Goal: Check status: Check status

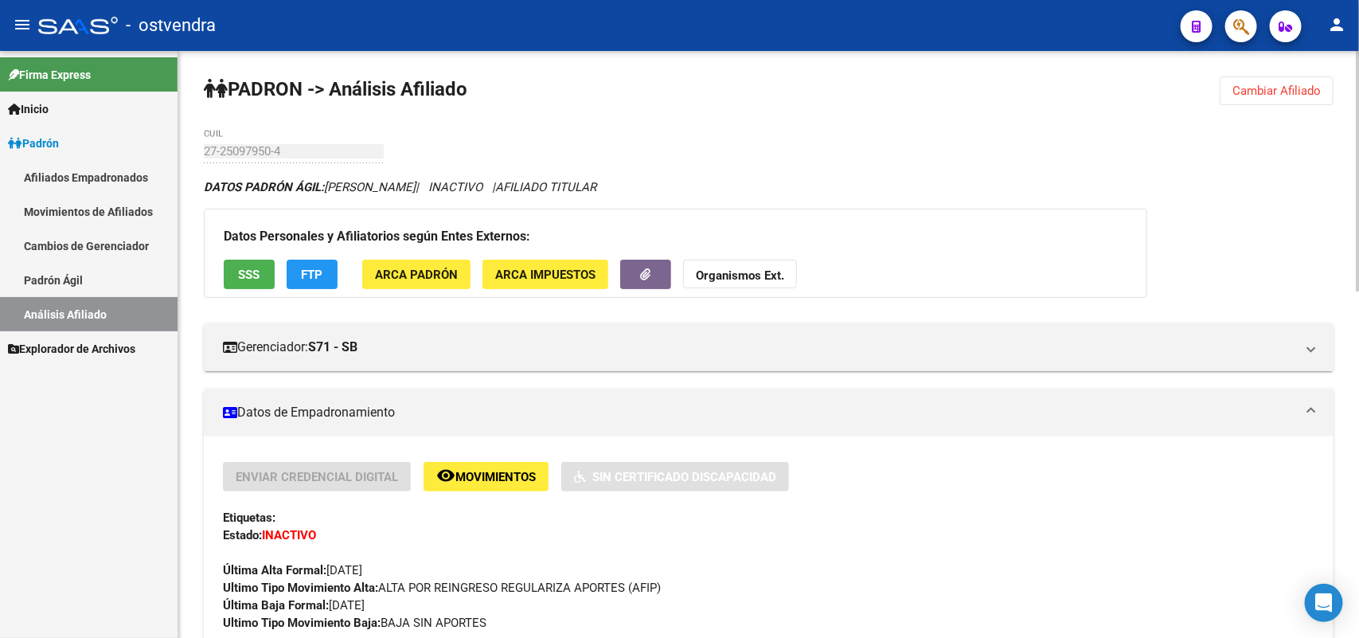
click at [1276, 89] on span "Cambiar Afiliado" at bounding box center [1276, 91] width 88 height 14
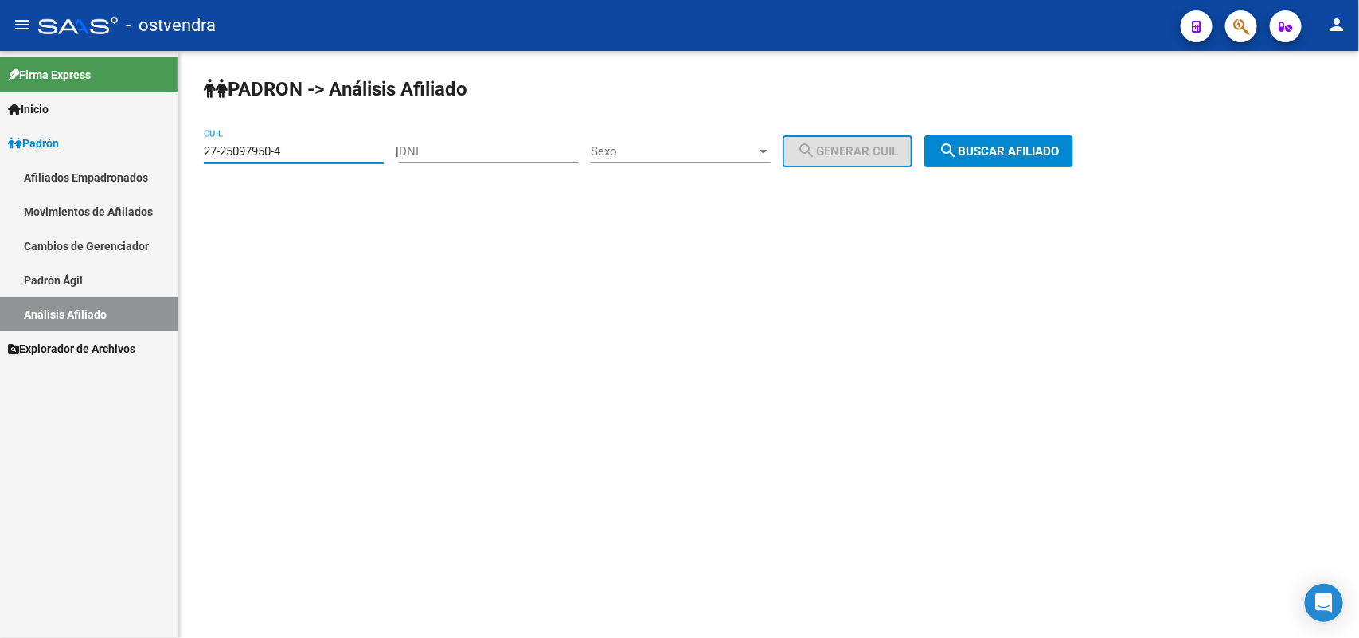
drag, startPoint x: 305, startPoint y: 149, endPoint x: 74, endPoint y: 162, distance: 231.2
click at [8, 170] on mat-sidenav-container "Firma Express Inicio Instructivos Contacto OS Padrón Afiliados Empadronados Mov…" at bounding box center [679, 344] width 1359 height 587
paste input
type input "27-25097950-4"
click at [1029, 146] on span "search Buscar afiliado" at bounding box center [998, 151] width 120 height 14
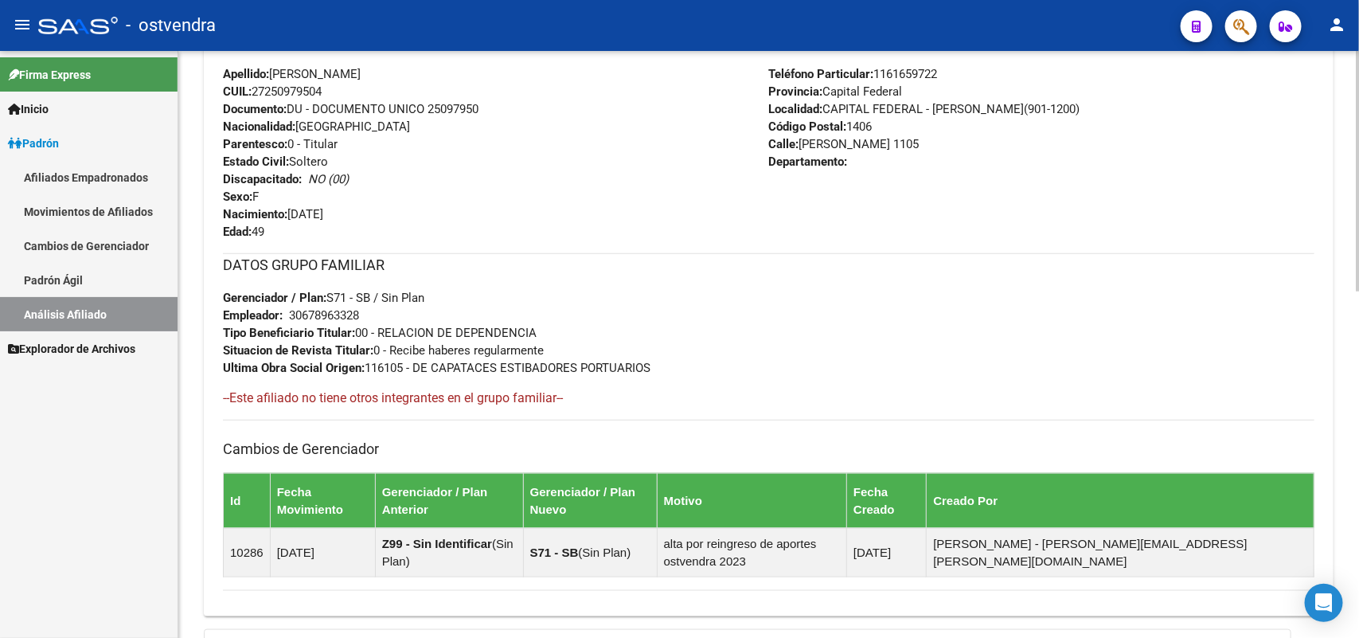
scroll to position [643, 0]
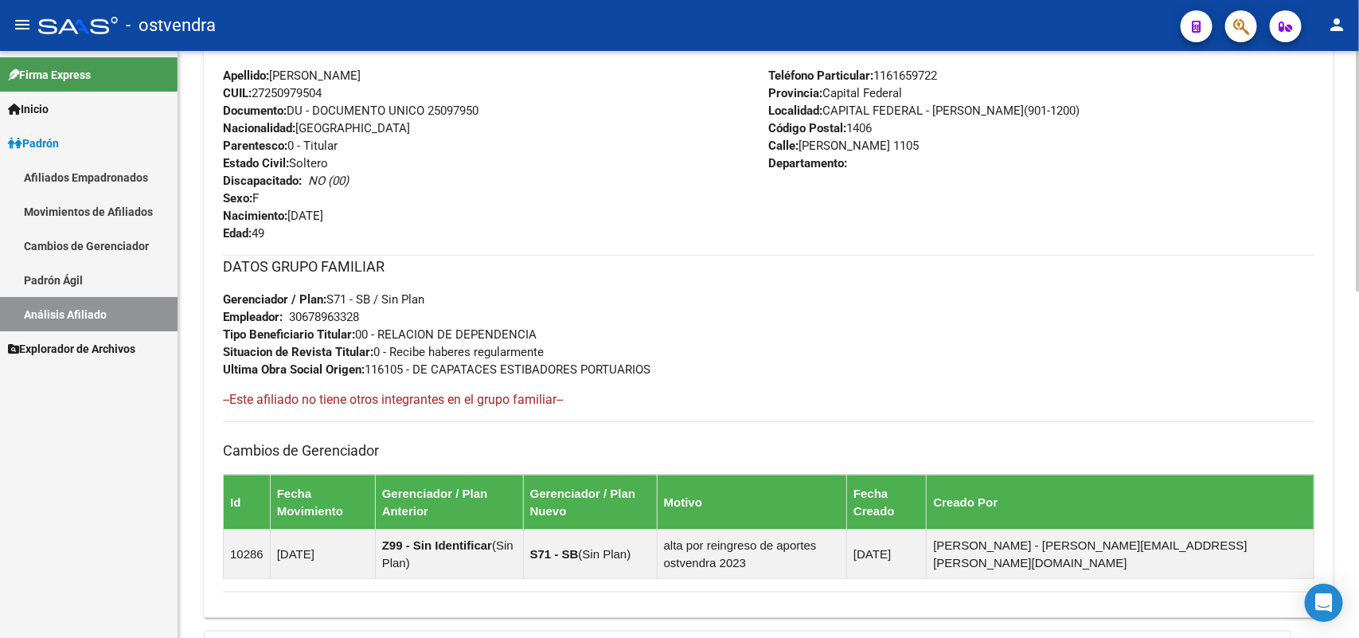
drag, startPoint x: 423, startPoint y: 474, endPoint x: 431, endPoint y: 451, distance: 23.7
click at [427, 463] on div "Cambios de [PERSON_NAME] Movimiento Gerenciador / Plan Anterior Gerenciador / P…" at bounding box center [768, 500] width 1091 height 158
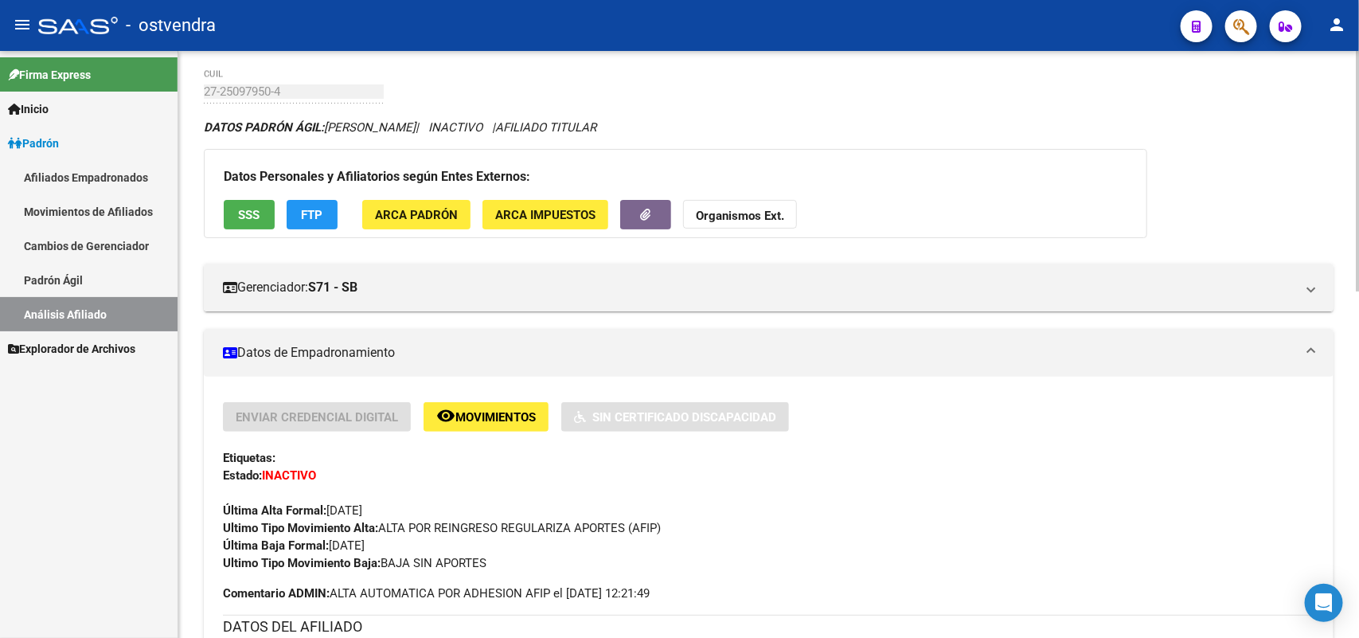
scroll to position [0, 0]
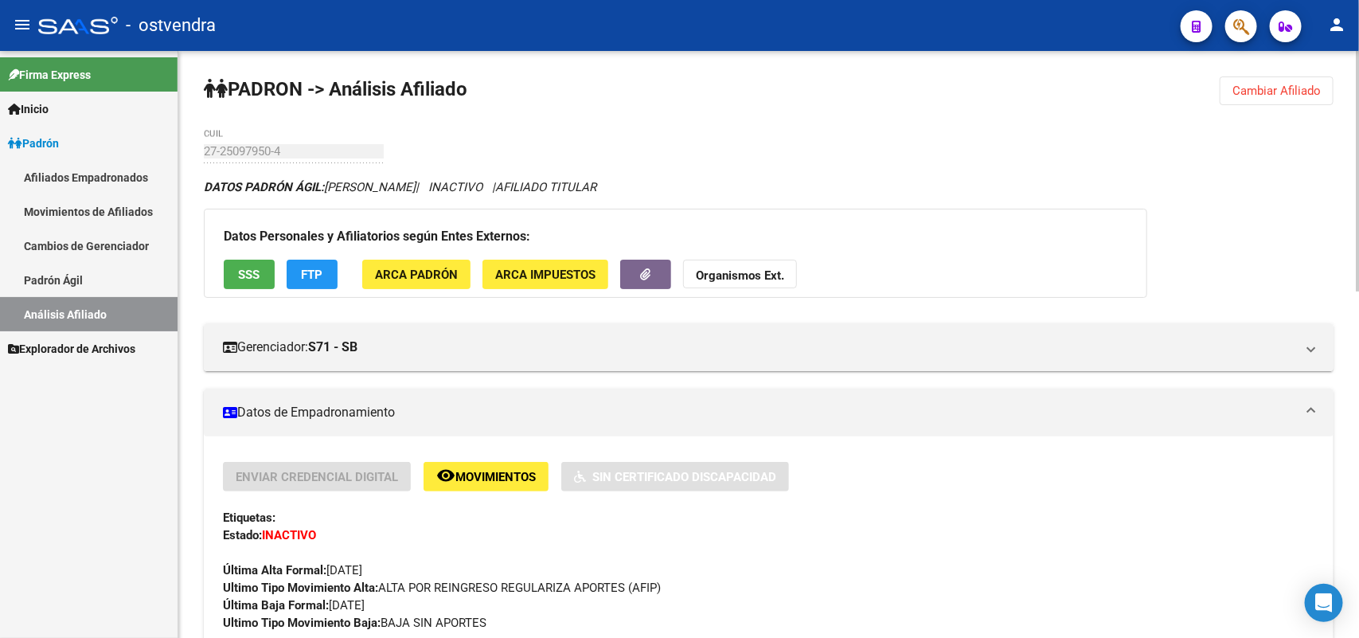
drag, startPoint x: 1298, startPoint y: 93, endPoint x: 1013, endPoint y: 100, distance: 285.0
click at [1280, 97] on button "Cambiar Afiliado" at bounding box center [1276, 90] width 114 height 29
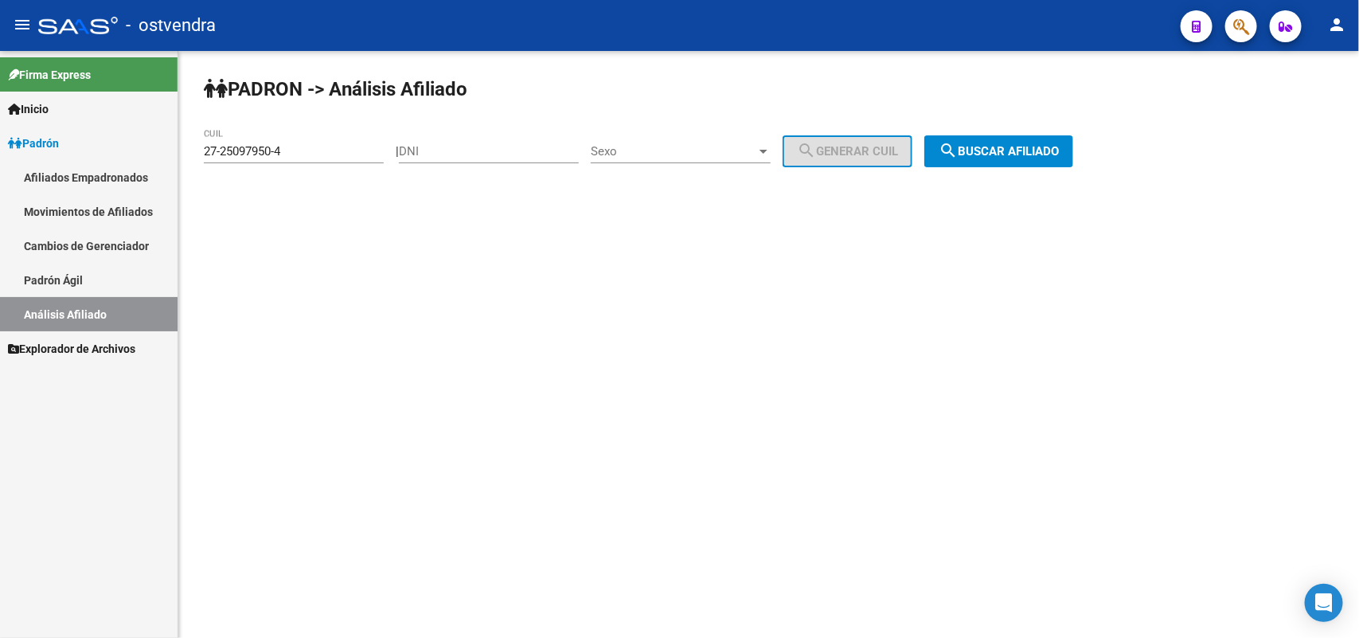
click at [333, 136] on div "27-25097950-4 CUIL" at bounding box center [294, 146] width 180 height 34
drag, startPoint x: 331, startPoint y: 145, endPoint x: 14, endPoint y: 137, distance: 317.7
click at [0, 144] on mat-sidenav-container "Firma Express Inicio Instructivos Contacto OS Padrón Afiliados Empadronados Mov…" at bounding box center [679, 344] width 1359 height 587
paste input "27-25097950-4"
click at [1035, 158] on button "search Buscar afiliado" at bounding box center [998, 151] width 149 height 32
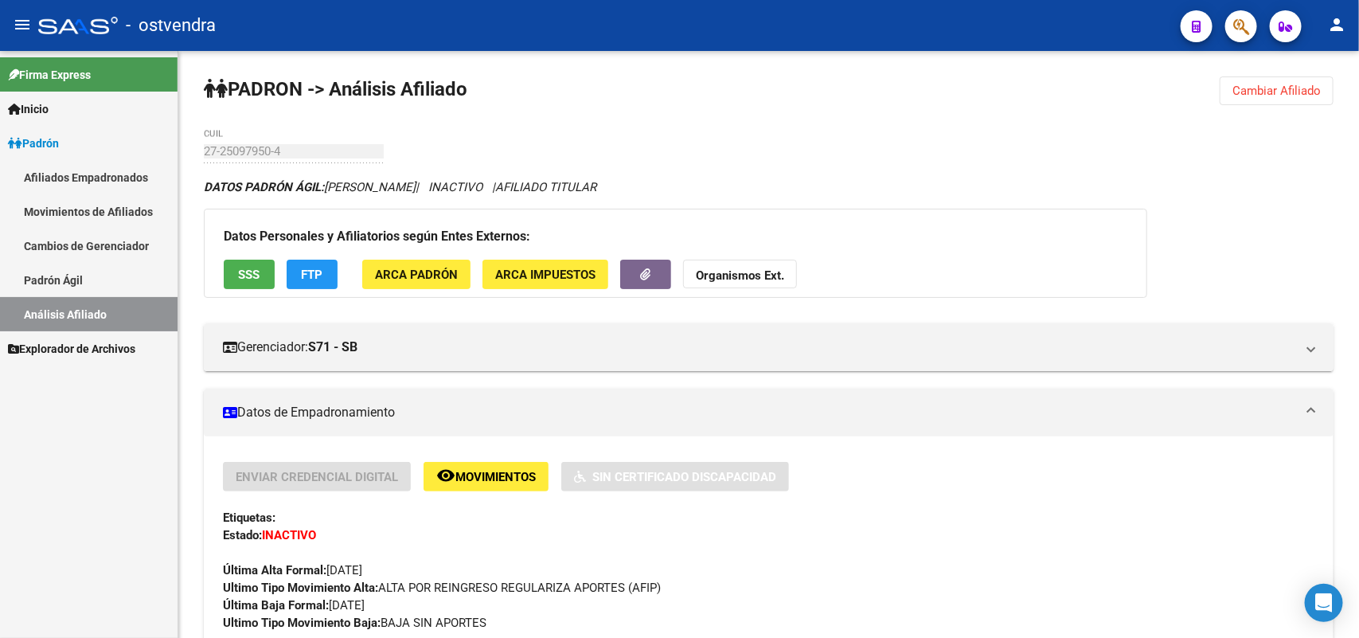
drag, startPoint x: 1272, startPoint y: 92, endPoint x: 923, endPoint y: 82, distance: 348.8
click at [1266, 92] on span "Cambiar Afiliado" at bounding box center [1276, 91] width 88 height 14
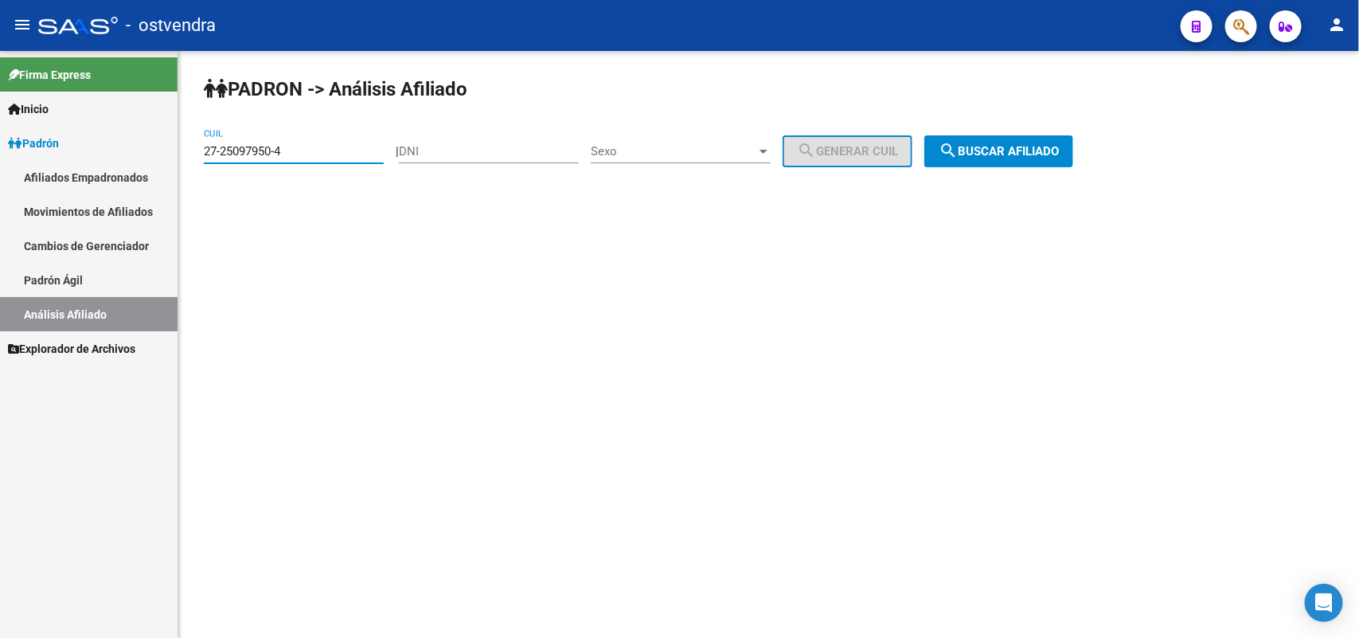
drag, startPoint x: 123, startPoint y: 180, endPoint x: 115, endPoint y: 204, distance: 25.2
click at [6, 204] on mat-sidenav-container "Firma Express Inicio Instructivos Contacto OS Padrón Afiliados Empadronados Mov…" at bounding box center [679, 344] width 1359 height 587
paste input "40-05"
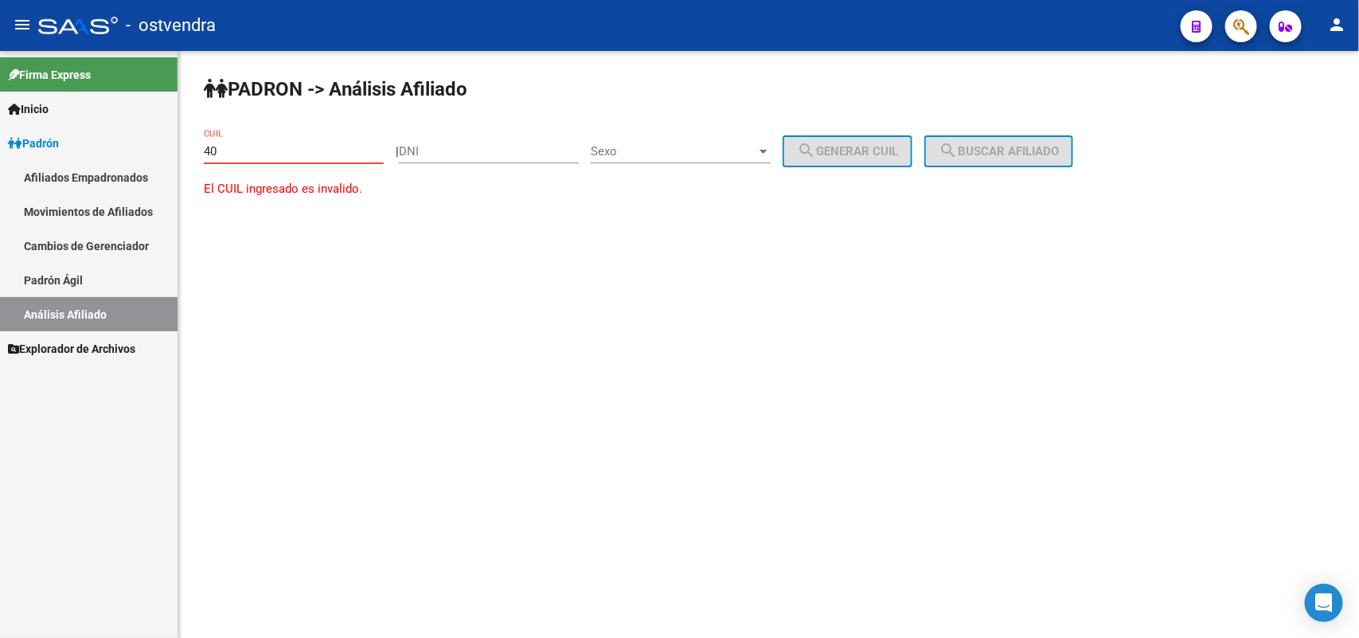
type input "4"
paste input "27-30993331-7"
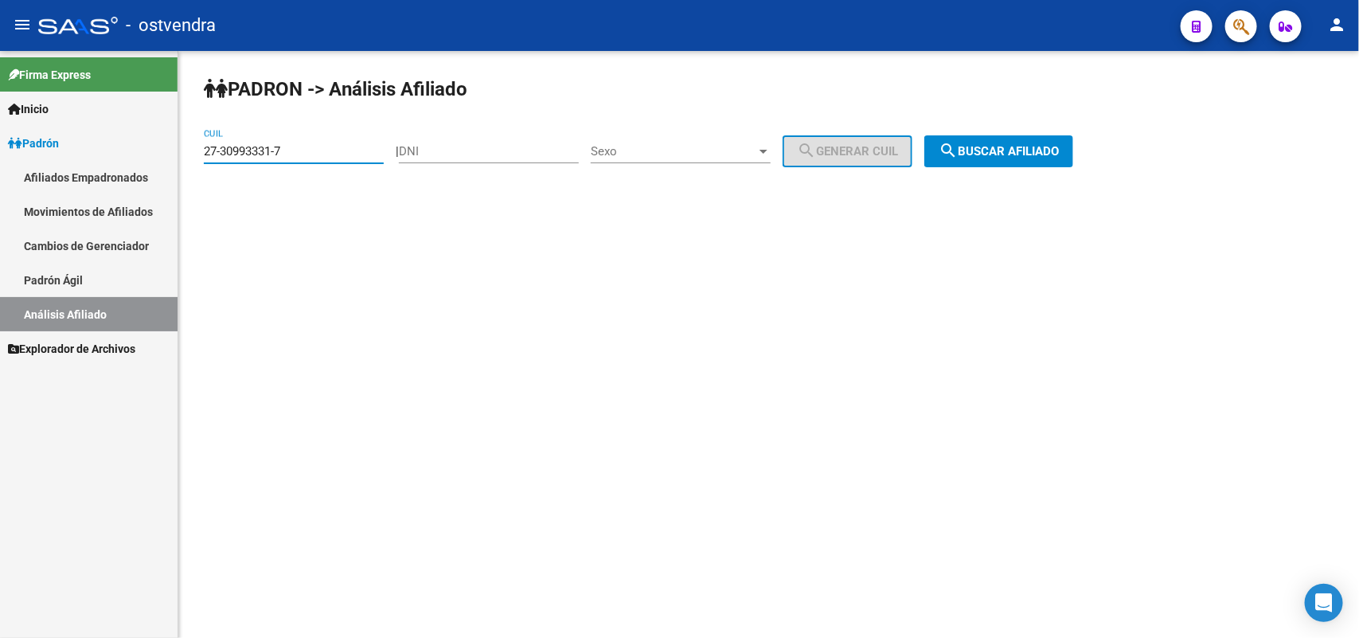
click at [1004, 150] on span "search Buscar afiliado" at bounding box center [998, 151] width 120 height 14
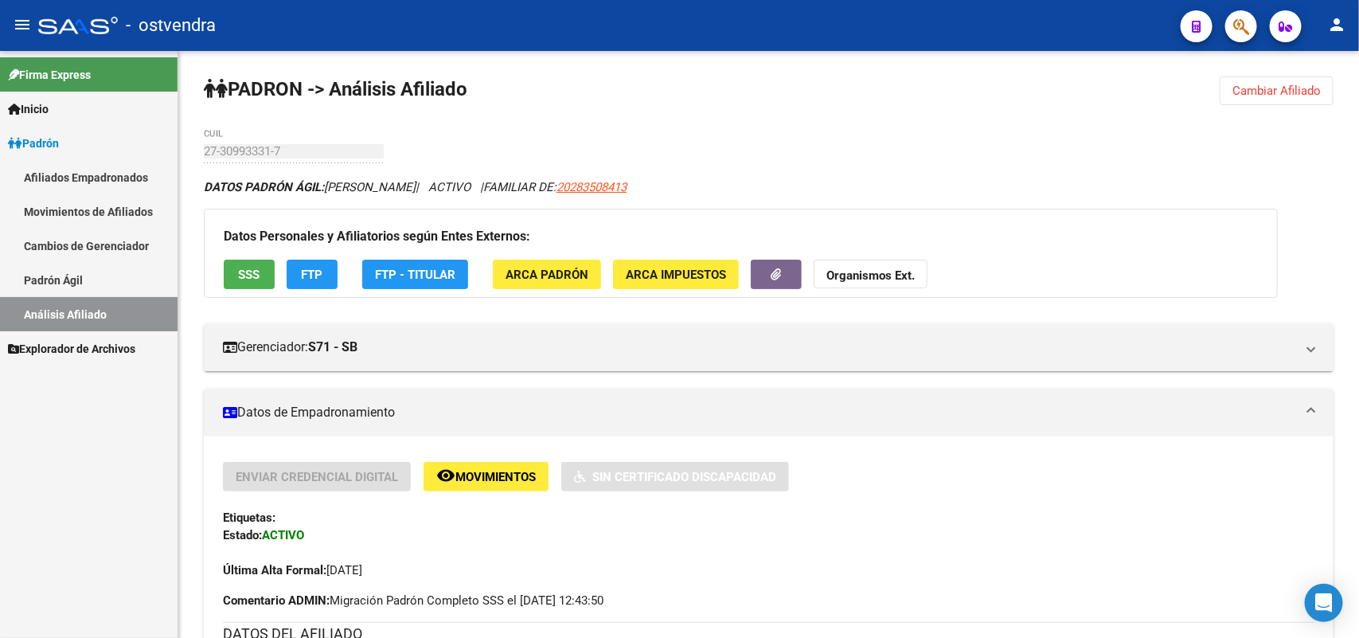
click at [1258, 92] on span "Cambiar Afiliado" at bounding box center [1276, 91] width 88 height 14
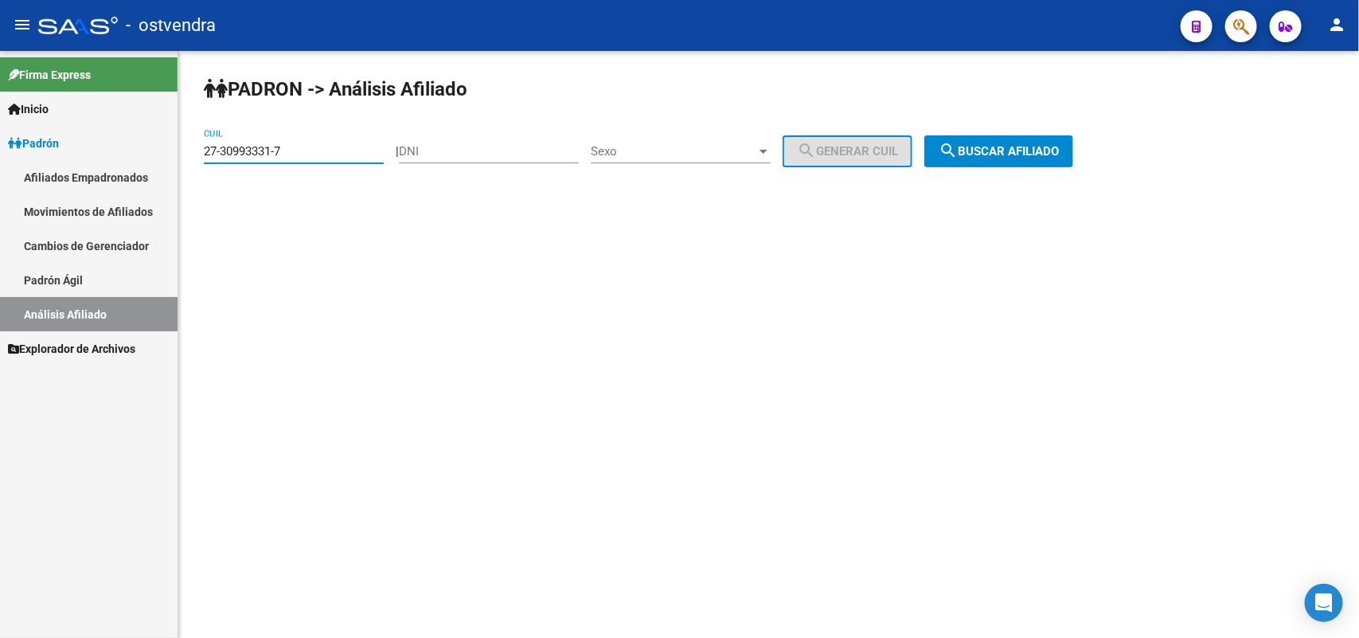
click at [330, 146] on input "27-30993331-7" at bounding box center [294, 151] width 180 height 14
click at [1, 143] on mat-sidenav-container "Firma Express Inicio Instructivos Contacto OS Padrón Afiliados Empadronados Mov…" at bounding box center [679, 344] width 1359 height 587
paste input "21838305-5"
click at [1004, 147] on span "search Buscar afiliado" at bounding box center [998, 151] width 120 height 14
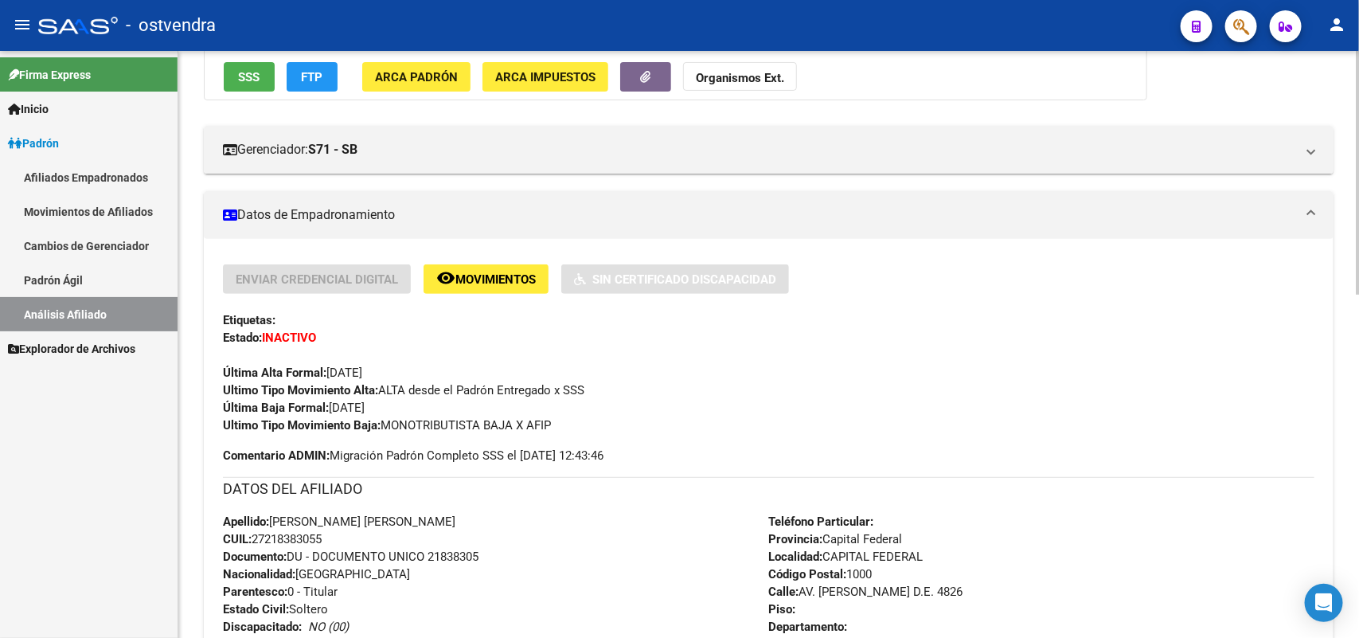
scroll to position [199, 0]
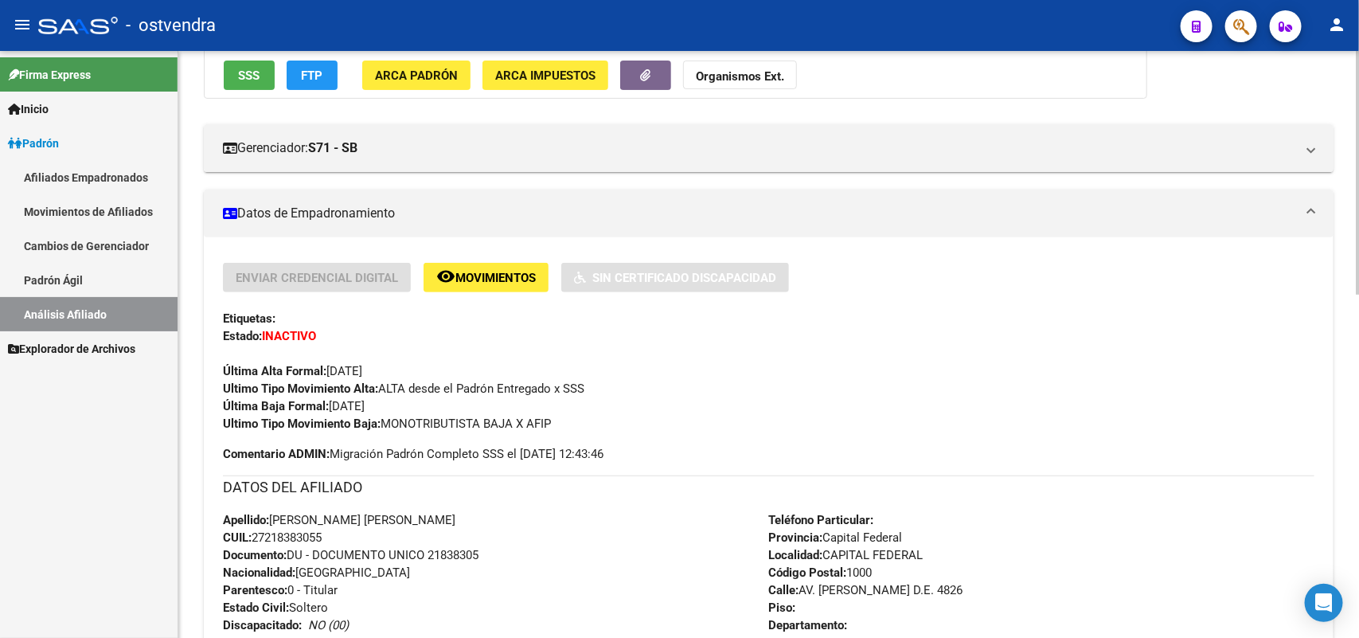
click at [392, 334] on div "Enviar Credencial Digital remove_red_eye Movimientos Sin Certificado Discapacid…" at bounding box center [768, 348] width 1091 height 170
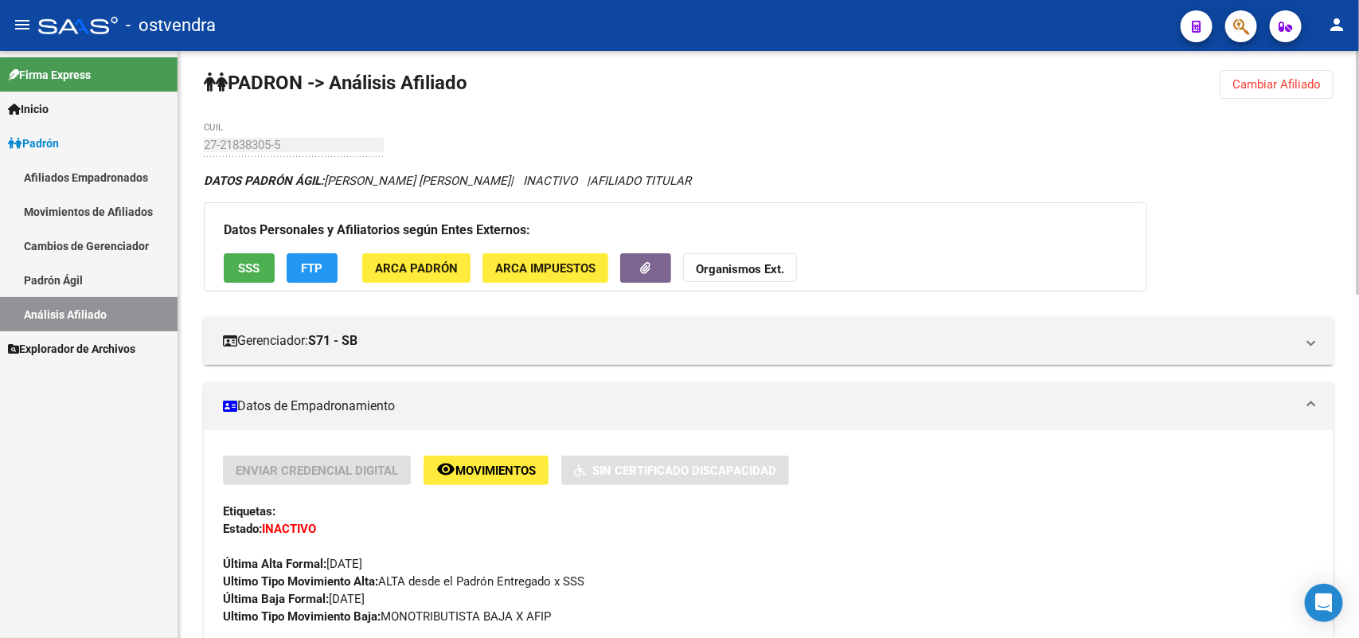
scroll to position [0, 0]
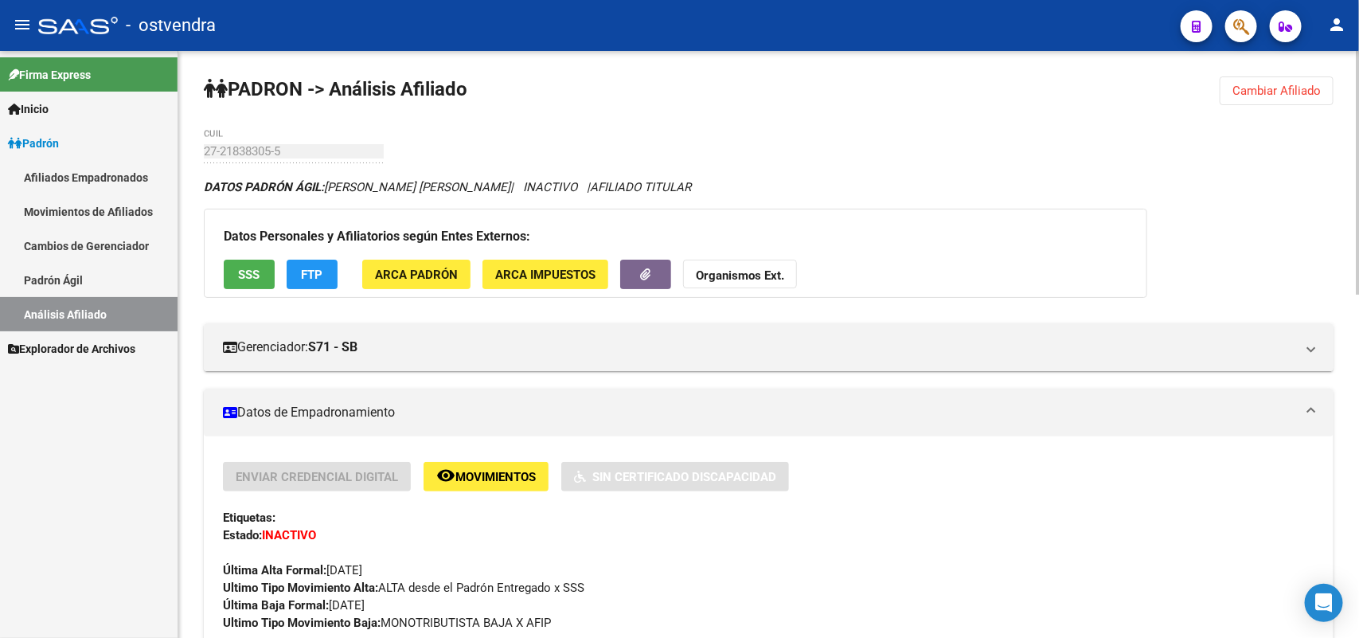
drag, startPoint x: 354, startPoint y: 138, endPoint x: 322, endPoint y: 156, distance: 36.7
click at [351, 142] on div "27-21838305-5 CUIL" at bounding box center [294, 146] width 180 height 34
click at [1282, 90] on span "Cambiar Afiliado" at bounding box center [1276, 91] width 88 height 14
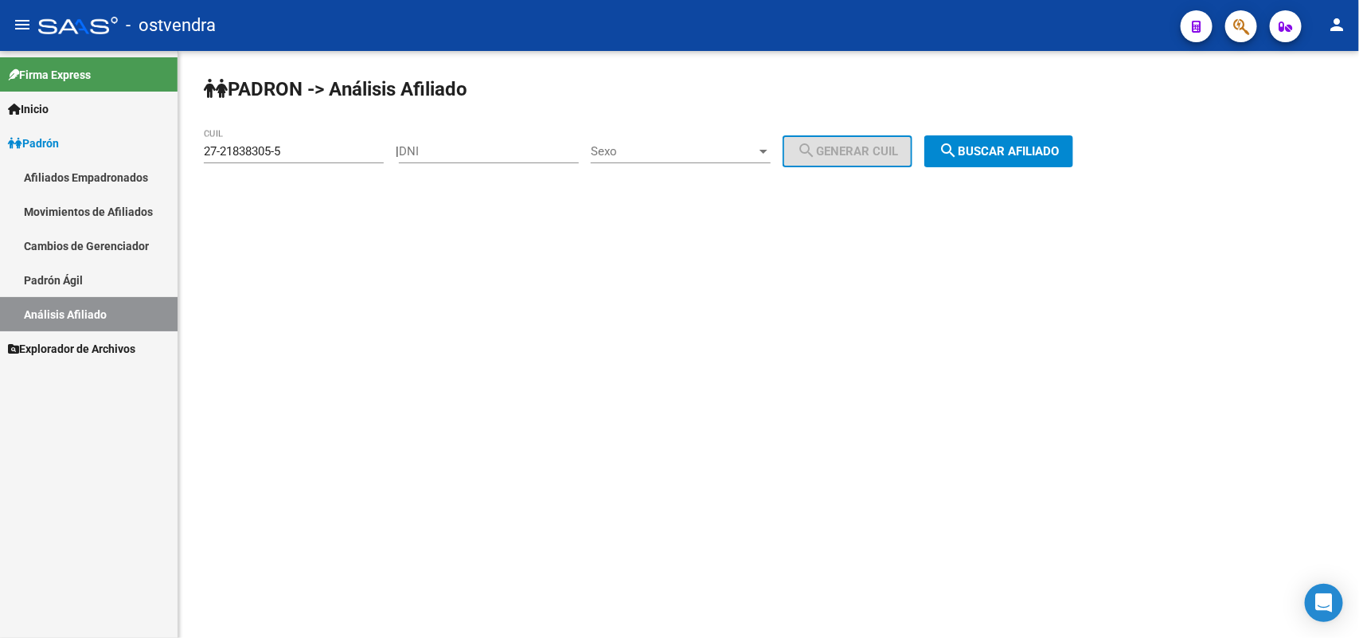
click at [325, 150] on input "27-21838305-5" at bounding box center [294, 151] width 180 height 14
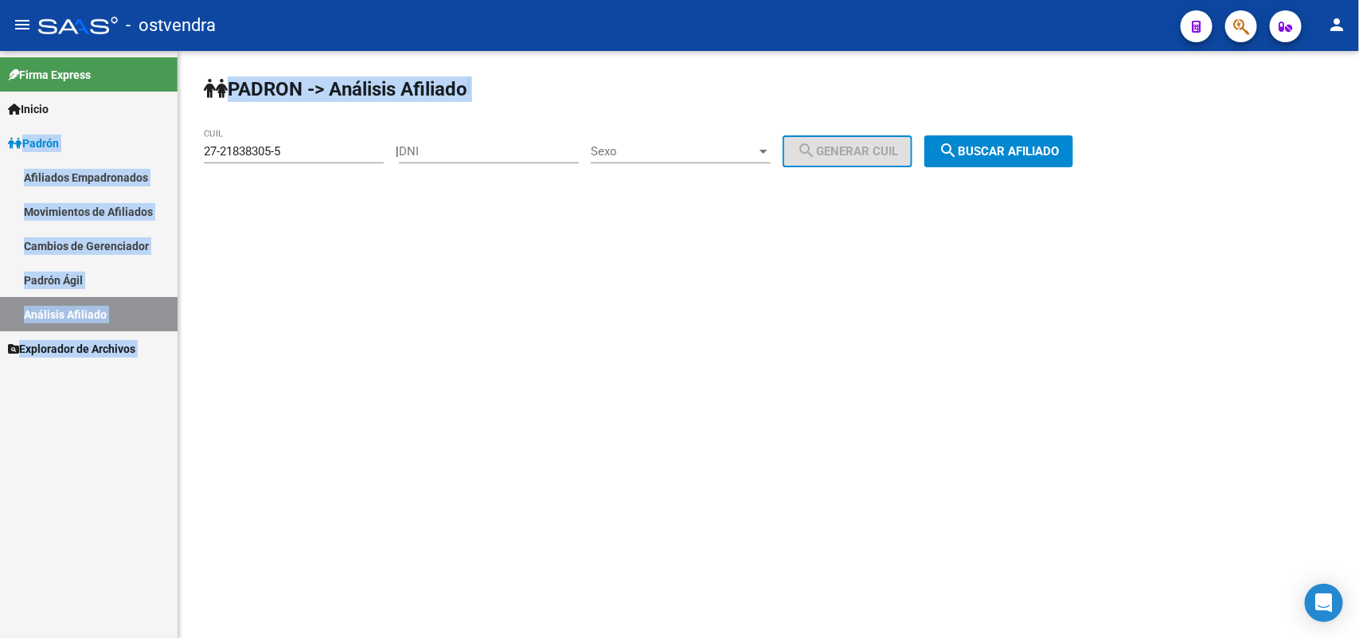
drag, startPoint x: 355, startPoint y: 137, endPoint x: 178, endPoint y: 130, distance: 177.6
click at [12, 132] on mat-sidenav-container "Firma Express Inicio Instructivos Contacto OS Padrón Afiliados Empadronados Mov…" at bounding box center [679, 344] width 1359 height 587
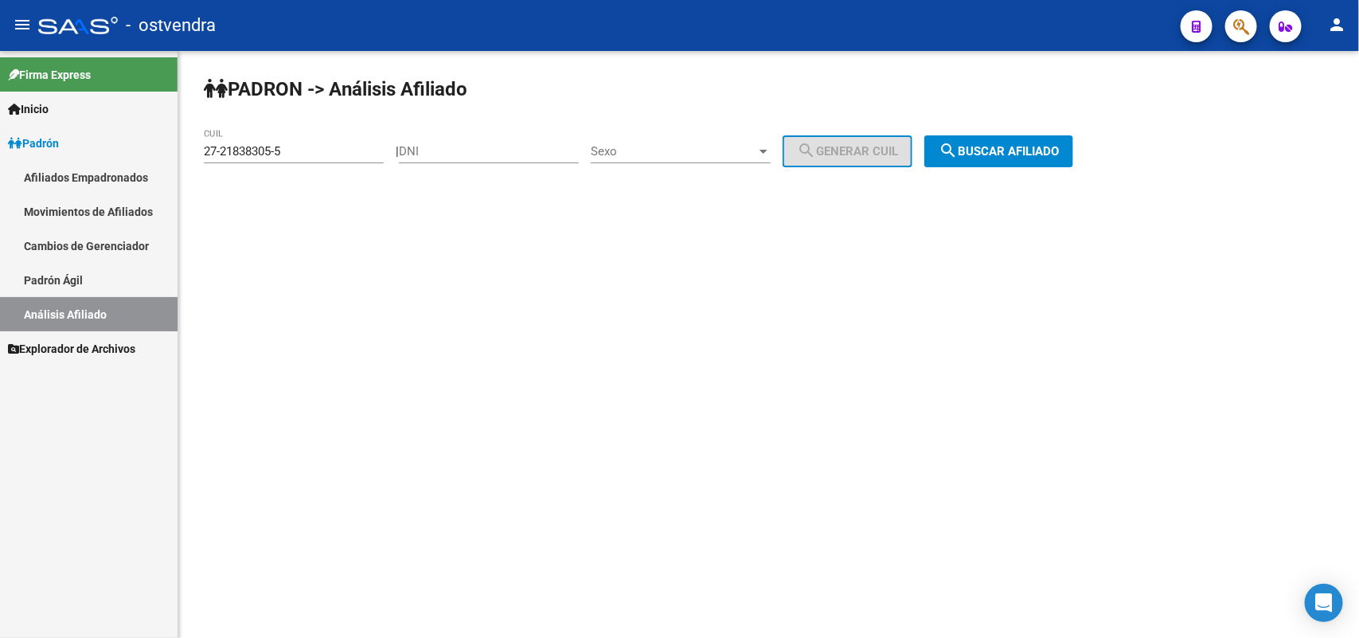
drag, startPoint x: 303, startPoint y: 148, endPoint x: 293, endPoint y: 152, distance: 11.1
click at [301, 150] on input "27-21838305-5" at bounding box center [294, 151] width 180 height 14
drag, startPoint x: 303, startPoint y: 149, endPoint x: 111, endPoint y: 173, distance: 193.3
click at [30, 151] on mat-sidenav-container "Firma Express Inicio Instructivos Contacto OS Padrón Afiliados Empadronados Mov…" at bounding box center [679, 344] width 1359 height 587
paste input
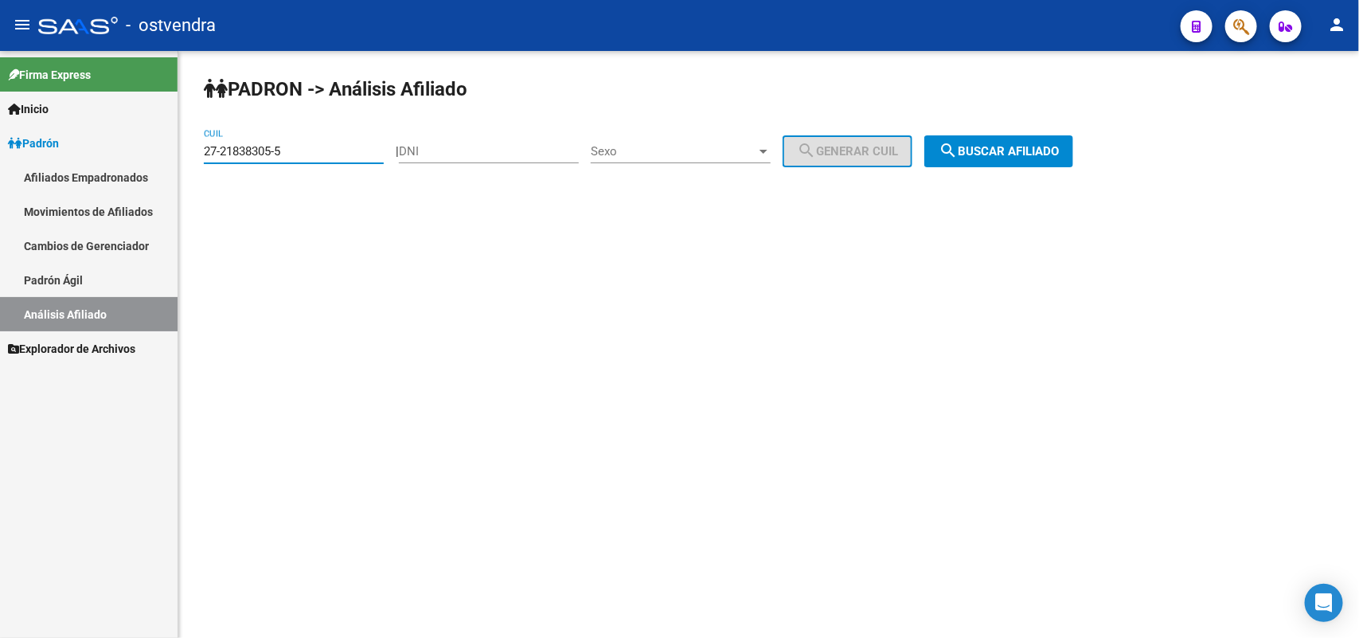
type input "27-21838305-5"
click at [1031, 144] on span "search Buscar afiliado" at bounding box center [998, 151] width 120 height 14
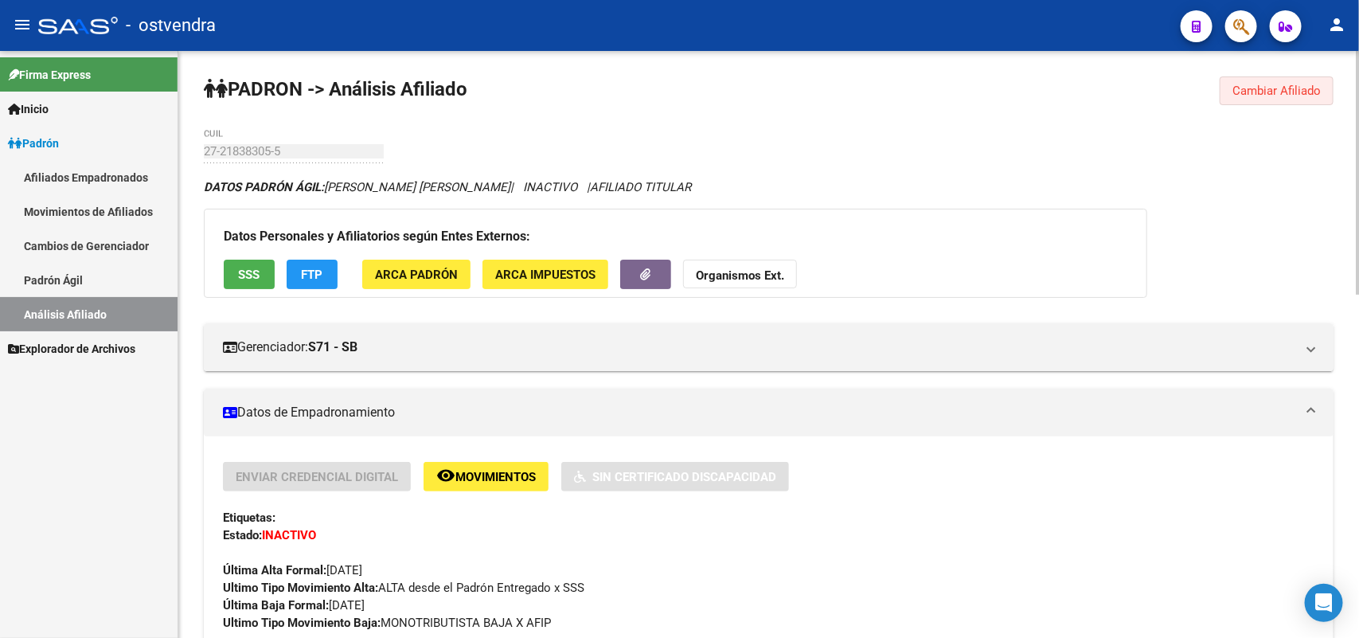
click at [1316, 93] on span "Cambiar Afiliado" at bounding box center [1276, 91] width 88 height 14
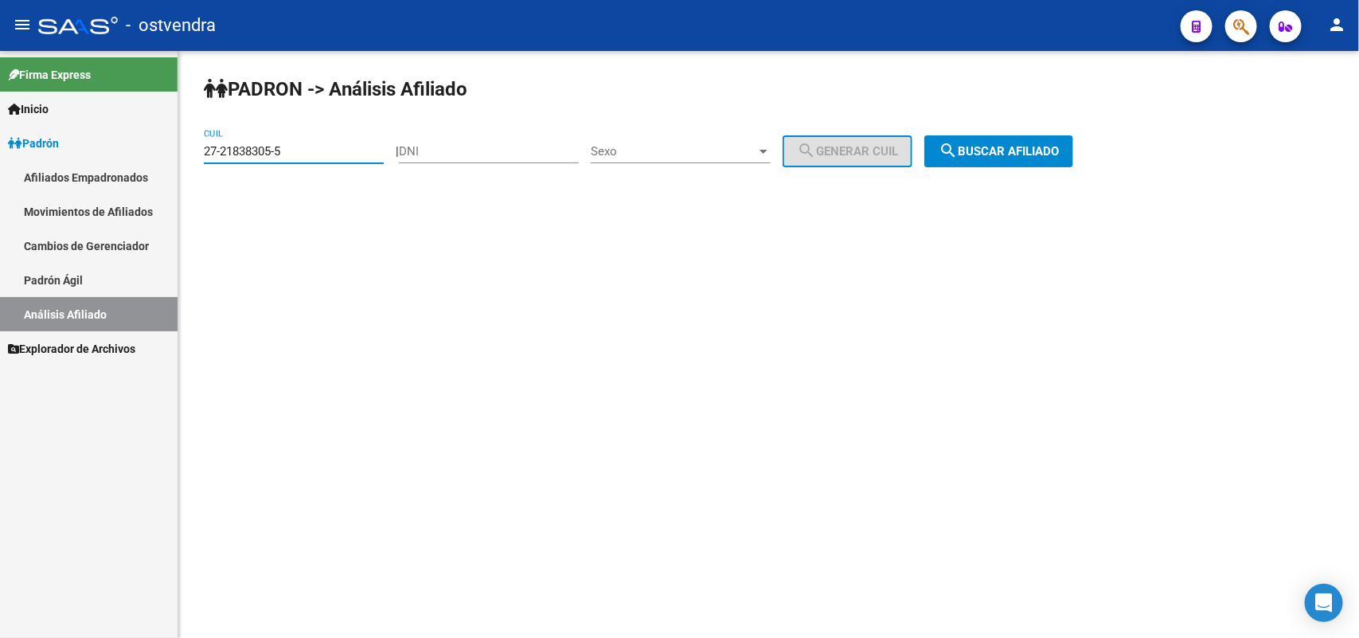
drag, startPoint x: 327, startPoint y: 145, endPoint x: 0, endPoint y: 129, distance: 327.5
click at [0, 129] on mat-sidenav-container "Firma Express Inicio Instructivos Contacto OS Padrón Afiliados Empadronados Mov…" at bounding box center [679, 344] width 1359 height 587
paste input "27-21838305-5"
click at [1015, 165] on button "search Buscar afiliado" at bounding box center [998, 151] width 149 height 32
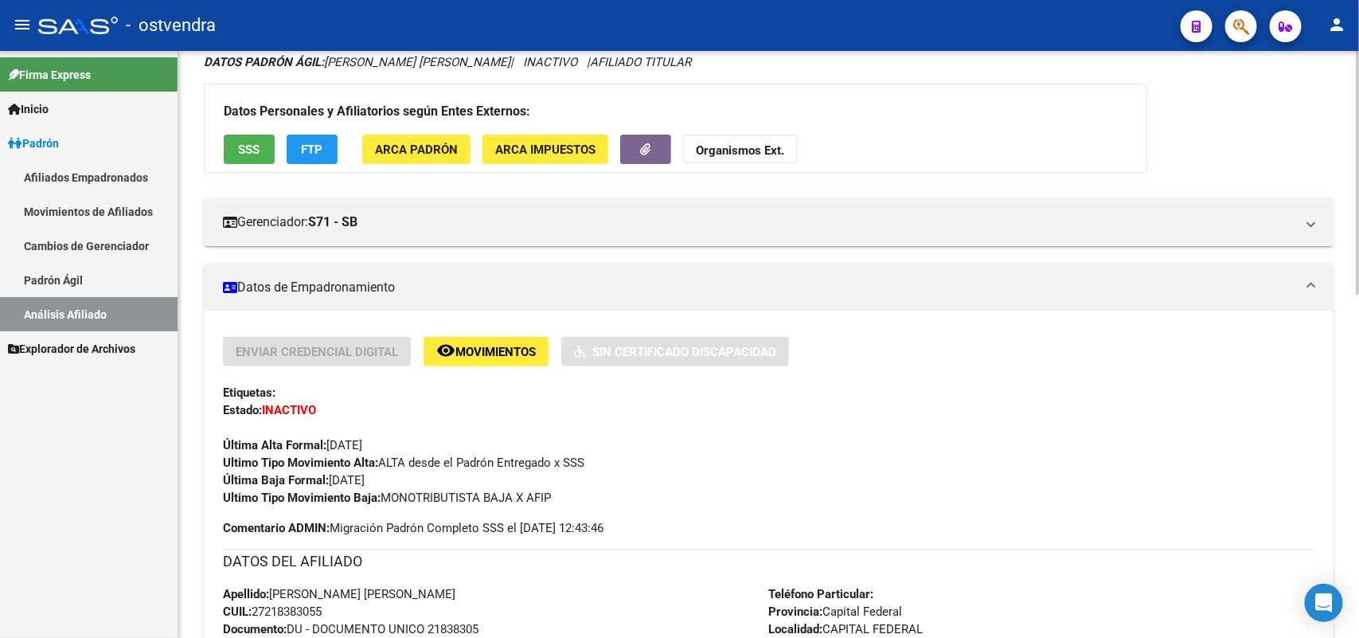
scroll to position [199, 0]
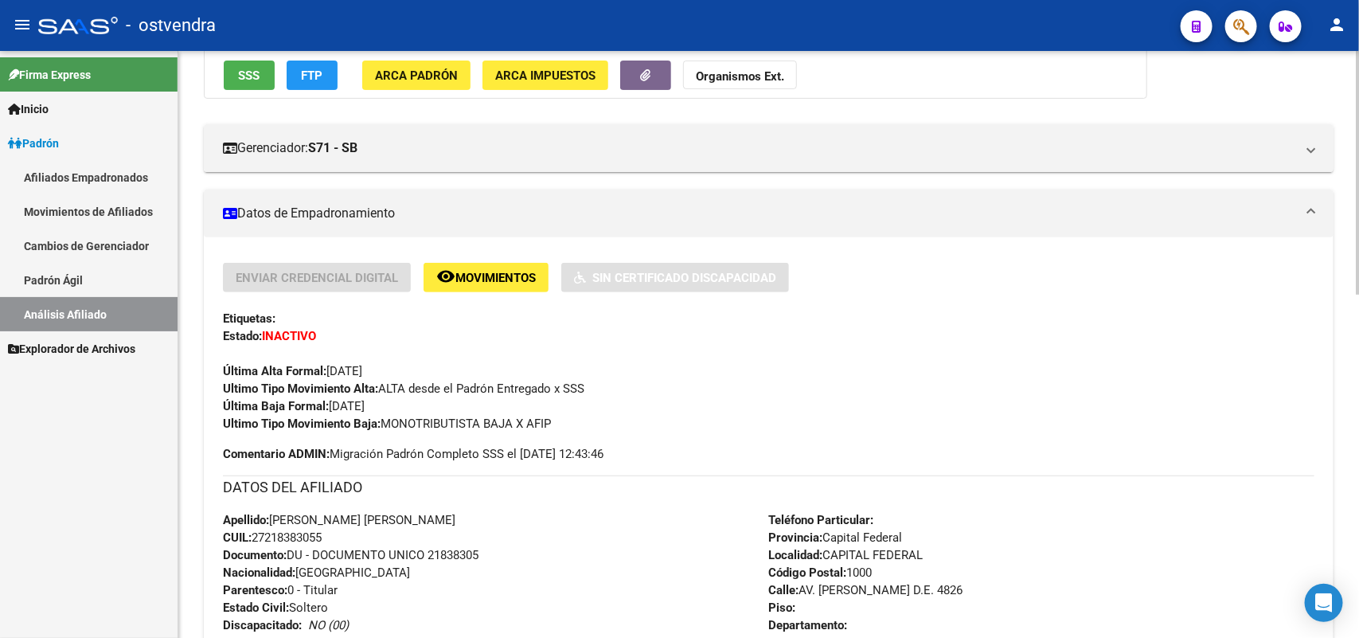
click at [578, 419] on div "Ultimo Tipo Movimiento Baja: MONOTRIBUTISTA BAJA X AFIP" at bounding box center [768, 424] width 1091 height 18
drag, startPoint x: 559, startPoint y: 419, endPoint x: 383, endPoint y: 430, distance: 176.3
click at [383, 430] on div "Ultimo Tipo Movimiento Baja: MONOTRIBUTISTA BAJA X AFIP" at bounding box center [768, 424] width 1091 height 18
copy span "MONOTRIBUTISTA BAJA X AFIP"
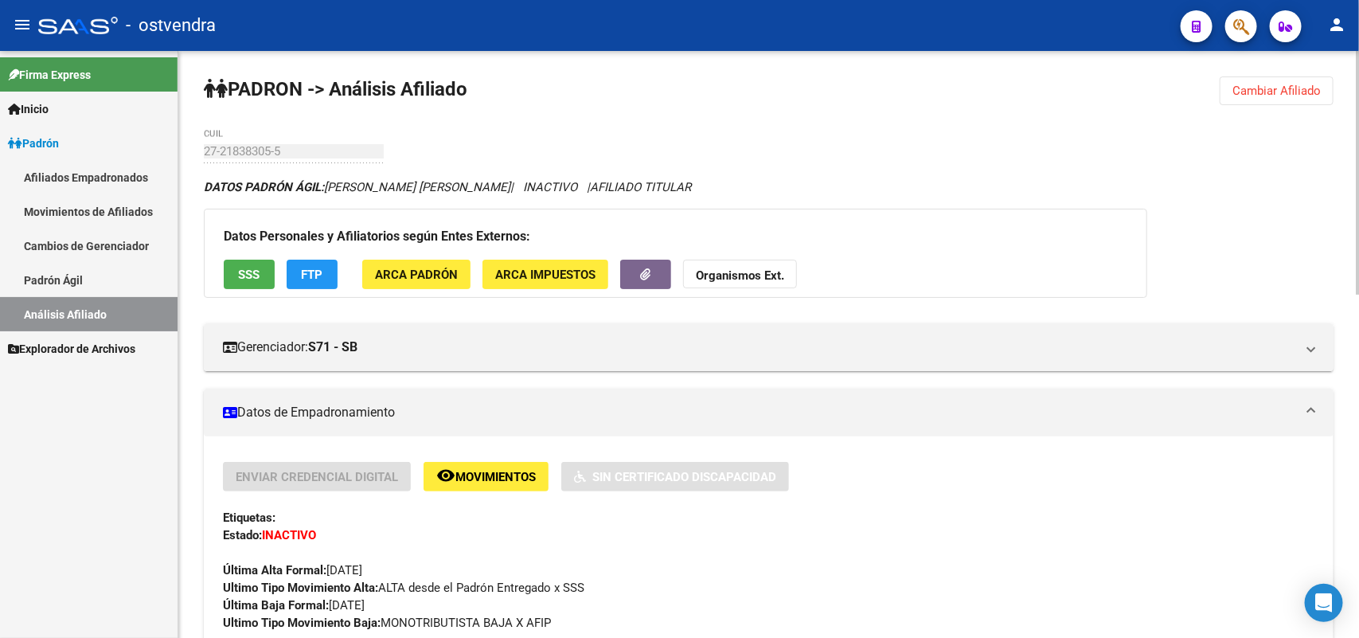
scroll to position [298, 0]
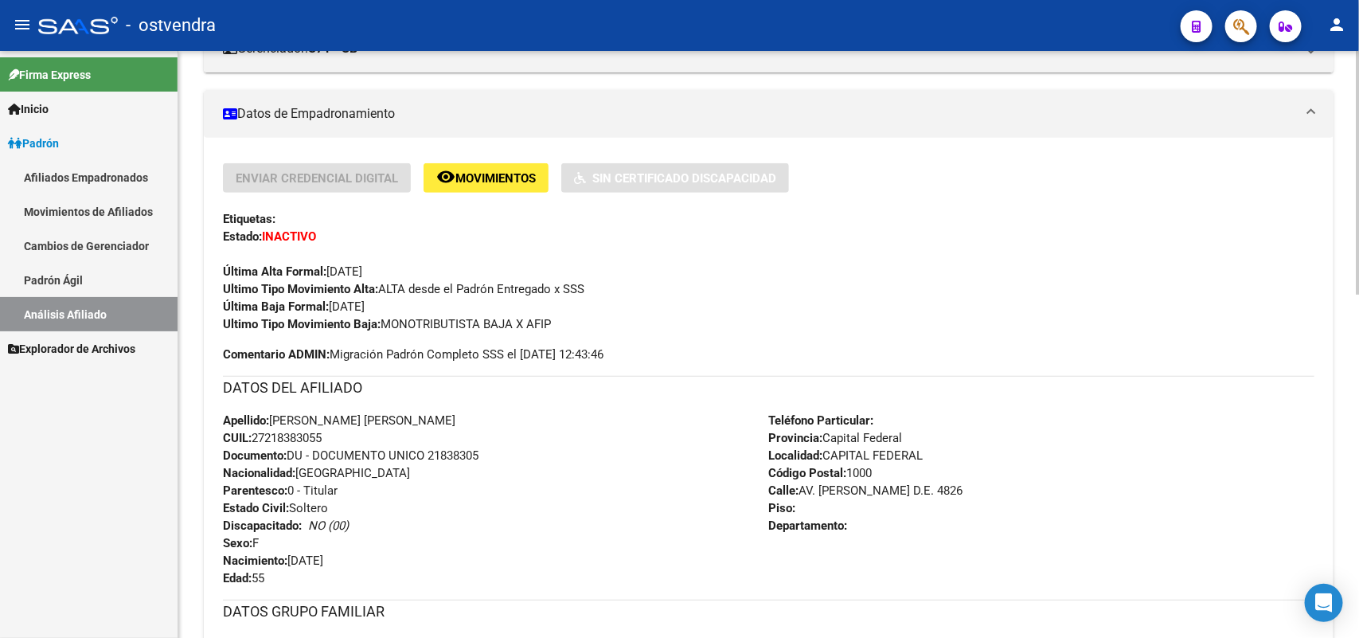
copy span "MONOTRIBUTISTA BAJA X AFIP"
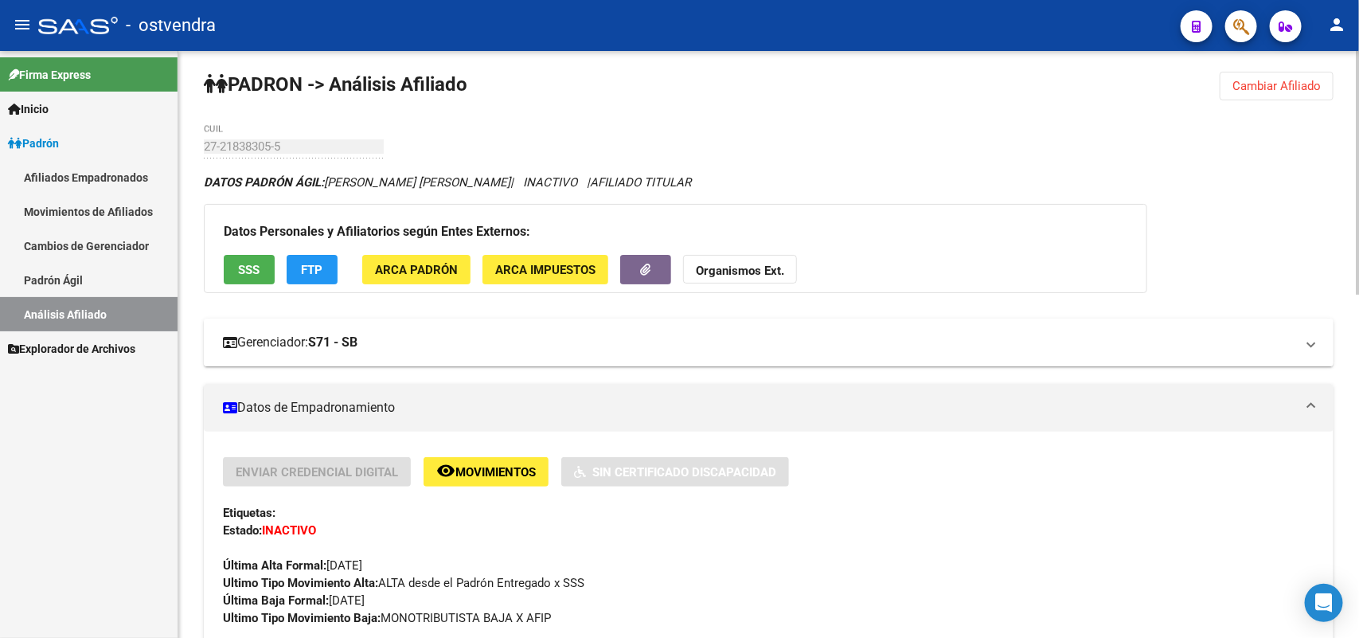
scroll to position [0, 0]
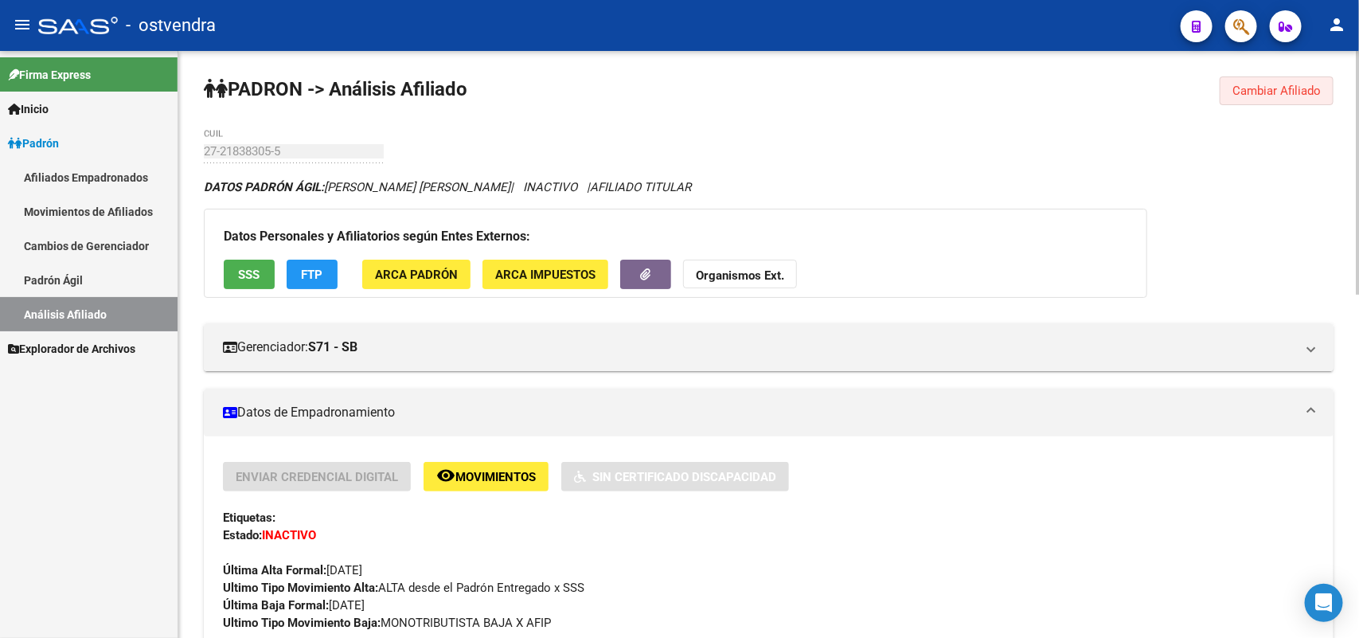
drag, startPoint x: 1270, startPoint y: 84, endPoint x: 906, endPoint y: 122, distance: 366.5
click at [1270, 84] on span "Cambiar Afiliado" at bounding box center [1276, 91] width 88 height 14
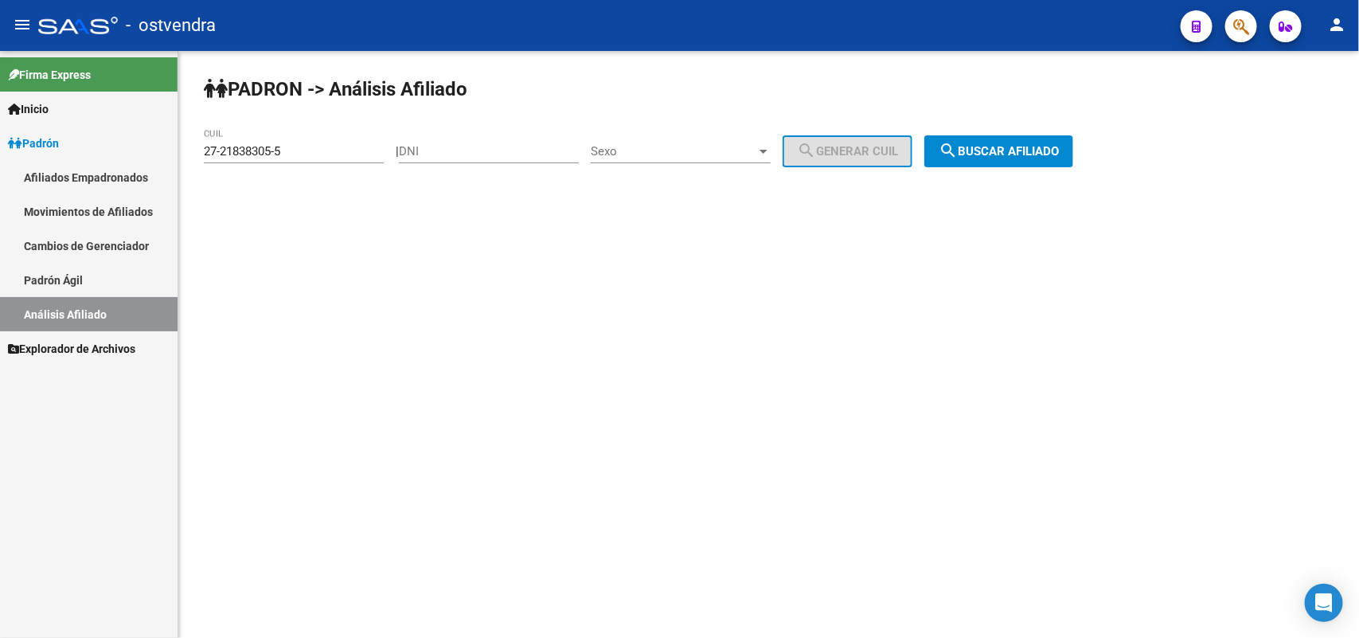
click at [317, 158] on div "27-21838305-5 CUIL" at bounding box center [294, 146] width 180 height 34
click at [314, 149] on input "27-21838305-5" at bounding box center [294, 151] width 180 height 14
drag, startPoint x: 314, startPoint y: 149, endPoint x: 29, endPoint y: 193, distance: 289.1
click at [2, 197] on mat-sidenav-container "Firma Express Inicio Instructivos Contacto OS Padrón Afiliados Empadronados Mov…" at bounding box center [679, 344] width 1359 height 587
paste input "0-36739947-4"
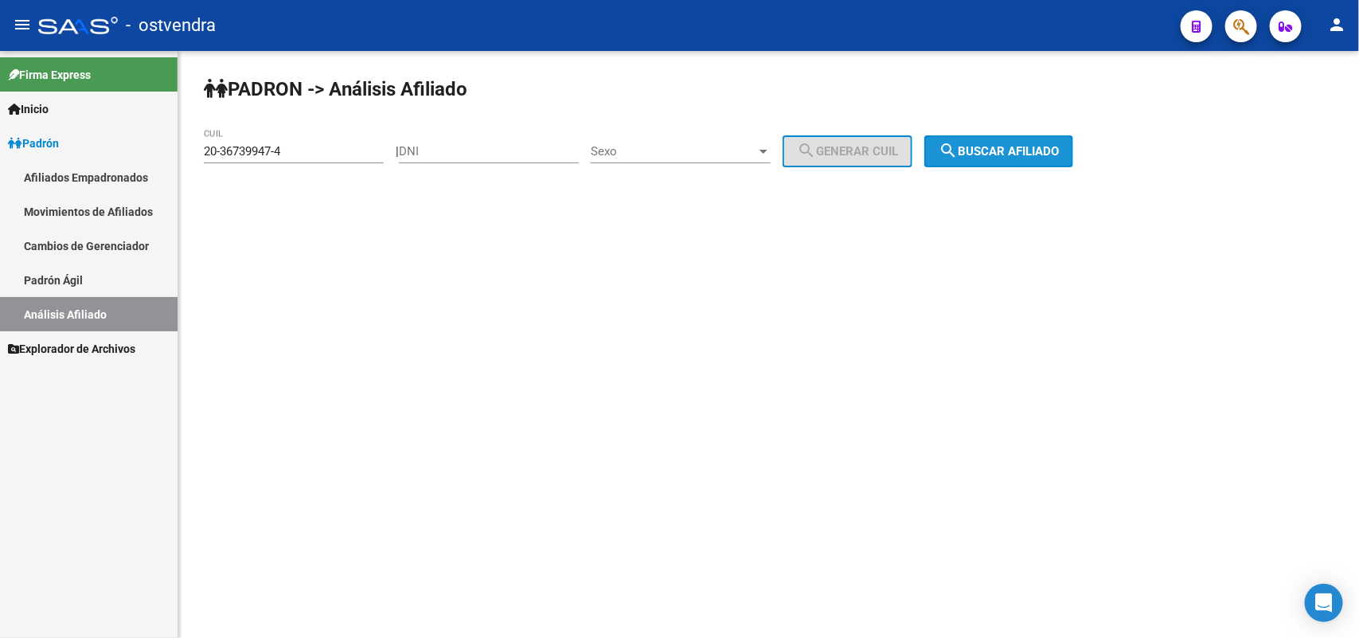
click at [1059, 149] on span "search Buscar afiliado" at bounding box center [998, 151] width 120 height 14
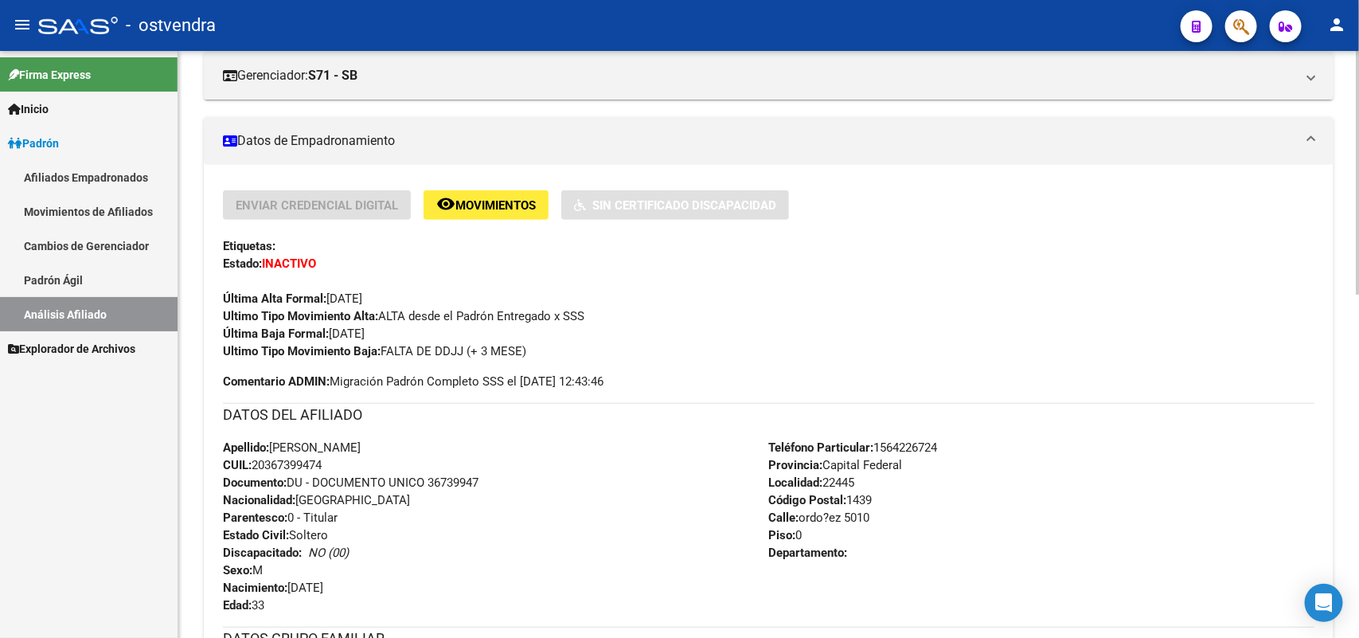
scroll to position [298, 0]
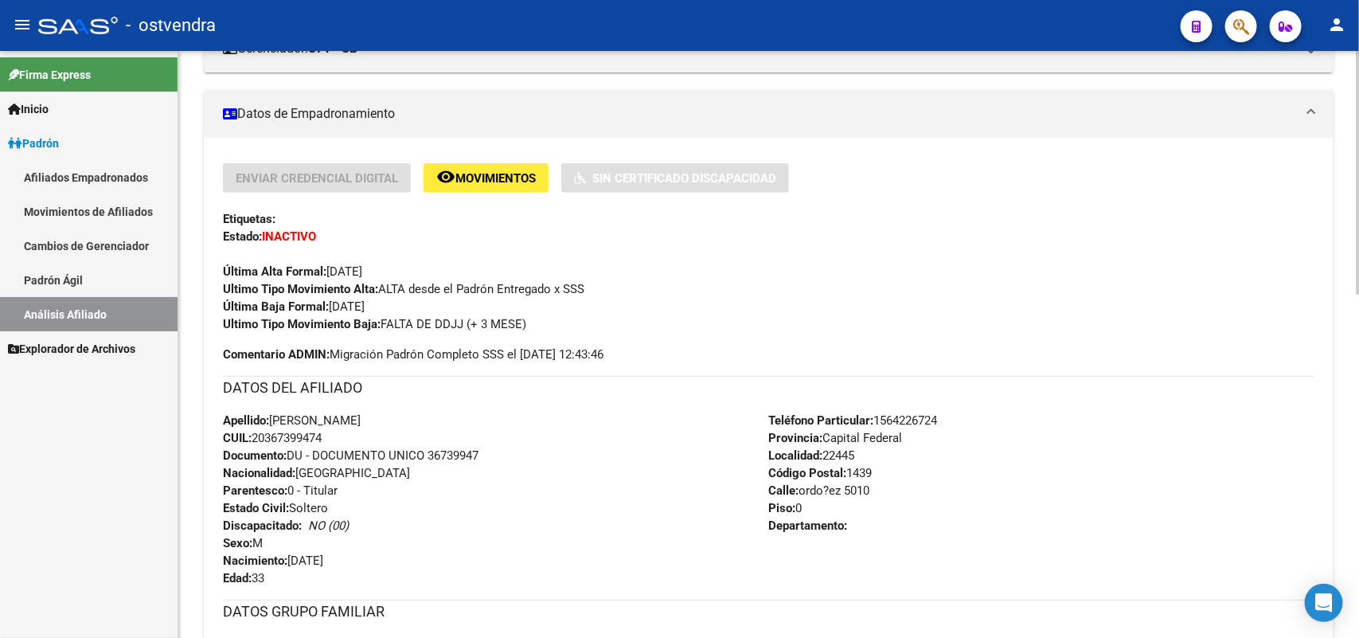
click at [418, 328] on span "Ultimo Tipo Movimiento Baja: FALTA DE DDJJ (+ 3 MESE)" at bounding box center [374, 324] width 303 height 14
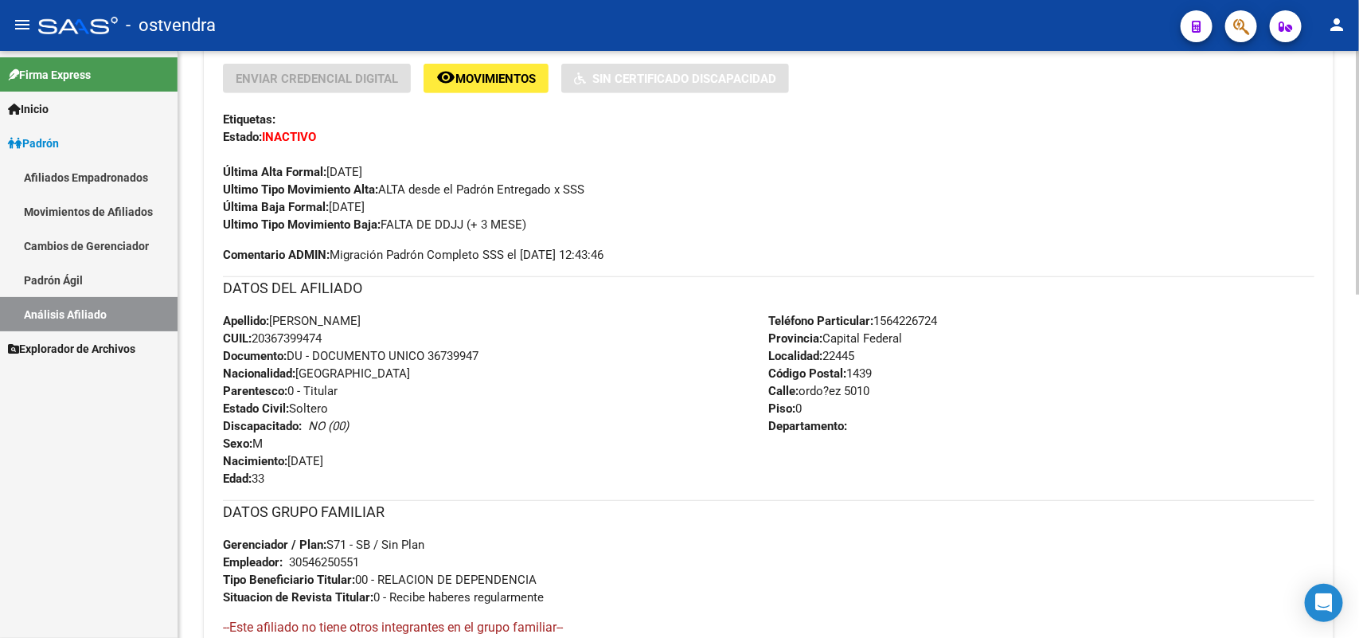
drag, startPoint x: 383, startPoint y: 224, endPoint x: 543, endPoint y: 217, distance: 160.2
click at [543, 217] on div "Ultimo Tipo Movimiento Baja: FALTA DE DDJJ (+ 3 MESE)" at bounding box center [768, 225] width 1091 height 18
copy span "FALTA DE DDJJ (+ 3 MESE)"
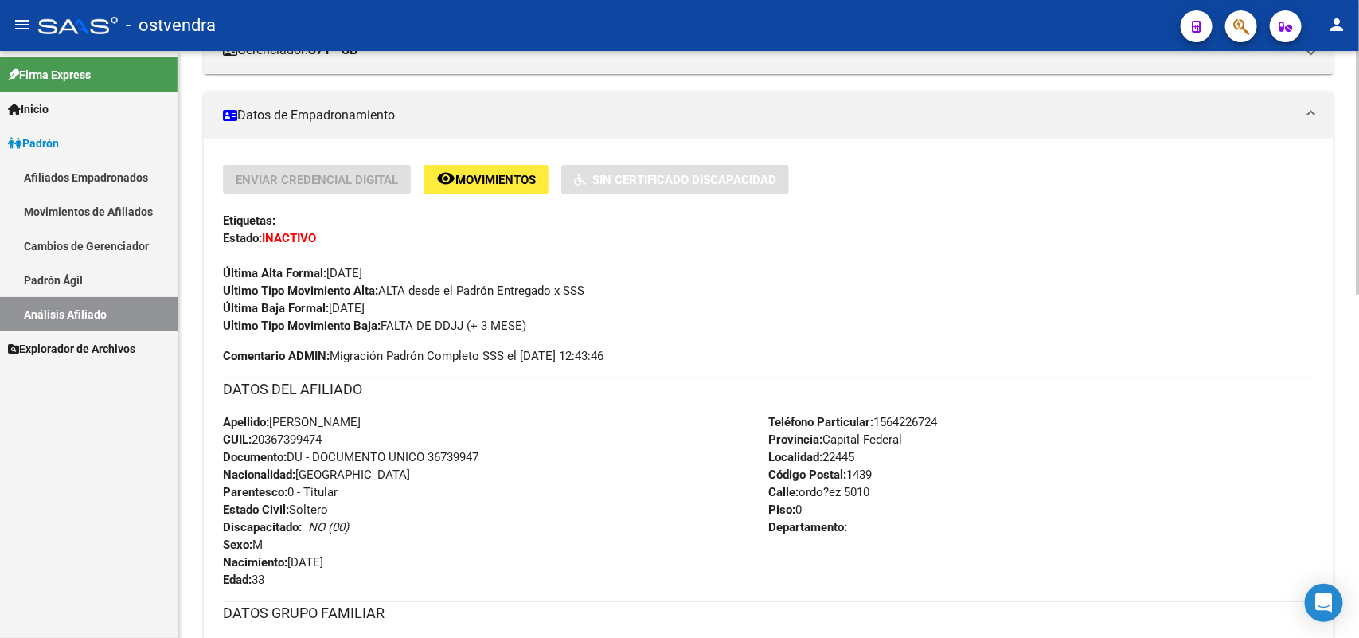
scroll to position [298, 0]
click at [528, 323] on div "Ultimo Tipo Movimiento Baja: FALTA DE DDJJ (+ 3 MESE)" at bounding box center [768, 324] width 1091 height 18
drag, startPoint x: 532, startPoint y: 320, endPoint x: 384, endPoint y: 318, distance: 147.3
click at [384, 318] on div "Ultimo Tipo Movimiento Baja: FALTA DE DDJJ (+ 3 MESE)" at bounding box center [768, 324] width 1091 height 18
copy span "FALTA DE DDJJ (+ 3 MESE)"
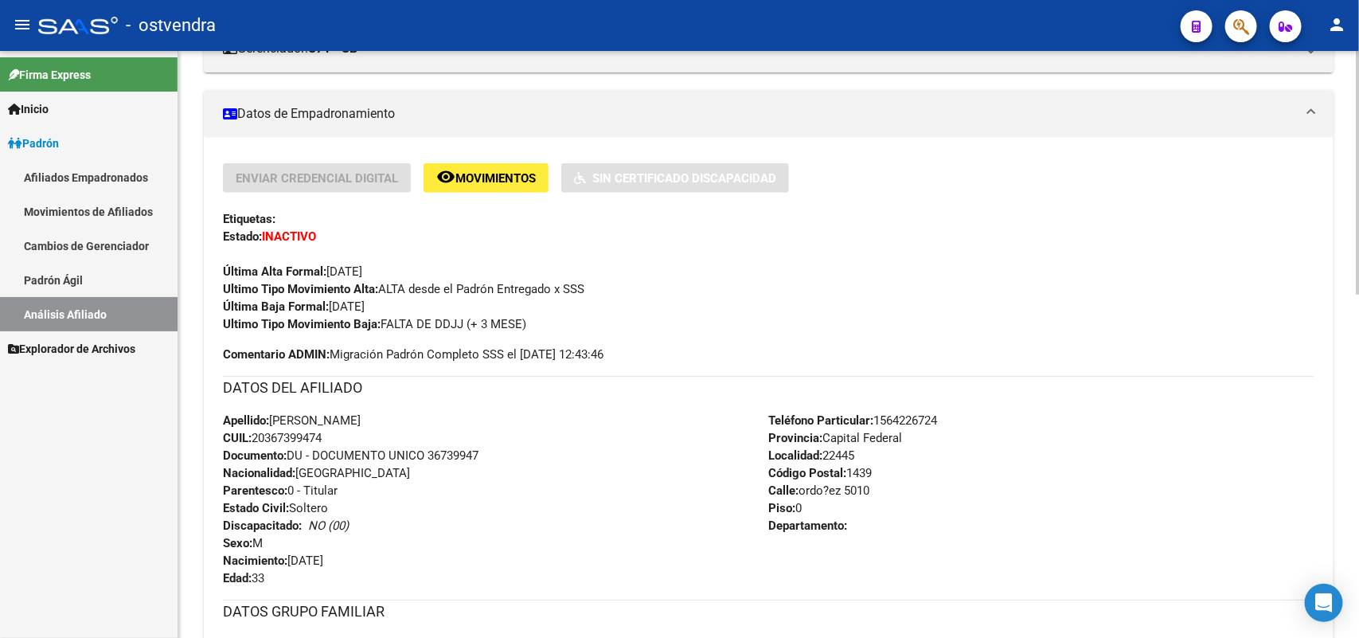
click at [284, 478] on div "Apellido: [PERSON_NAME]: 20367399474 Documento: DU - DOCUMENTO UNICO 36739947 N…" at bounding box center [496, 499] width 546 height 175
click at [435, 478] on div "Apellido: [PERSON_NAME]: 20367399474 Documento: DU - DOCUMENTO UNICO 36739947 N…" at bounding box center [496, 499] width 546 height 175
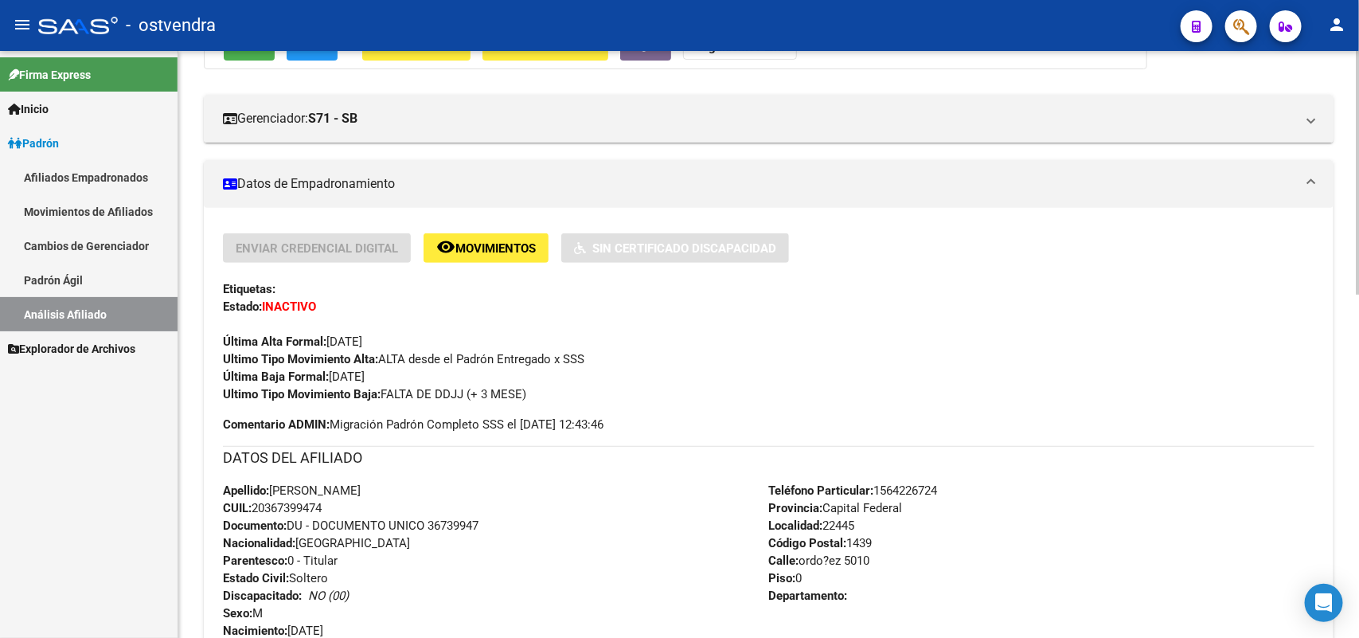
scroll to position [99, 0]
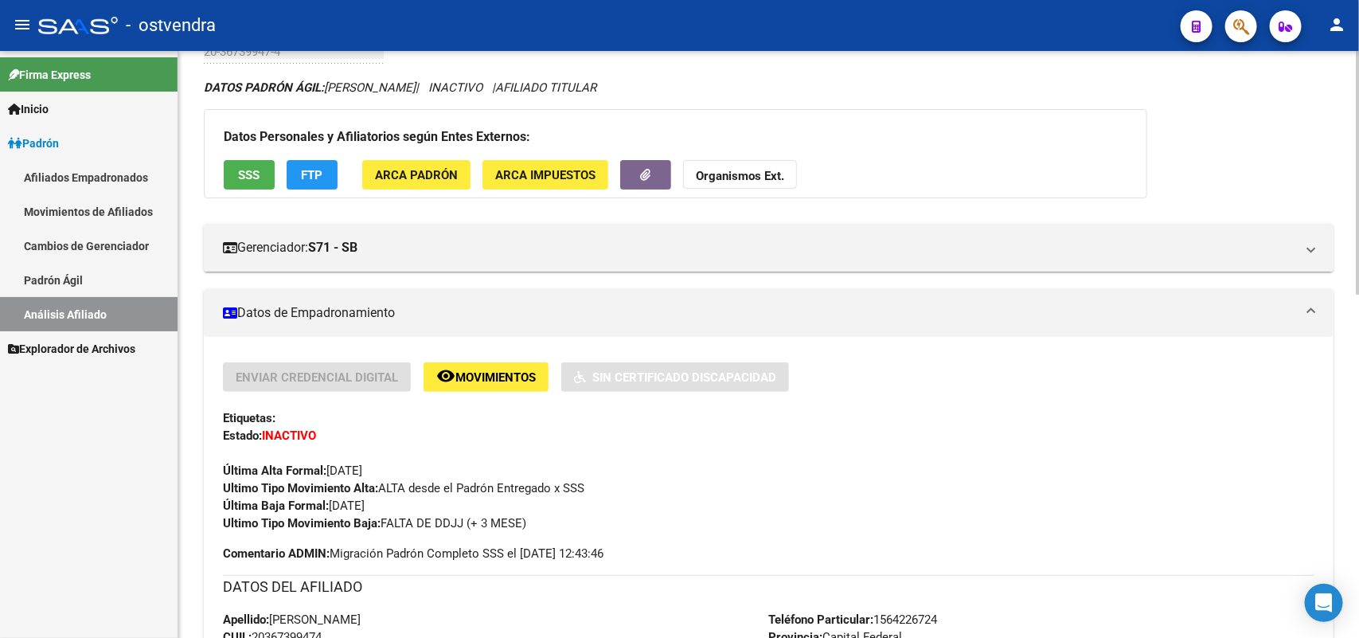
drag, startPoint x: 507, startPoint y: 412, endPoint x: 524, endPoint y: 634, distance: 222.7
click at [507, 412] on div "Etiquetas:" at bounding box center [768, 418] width 1091 height 18
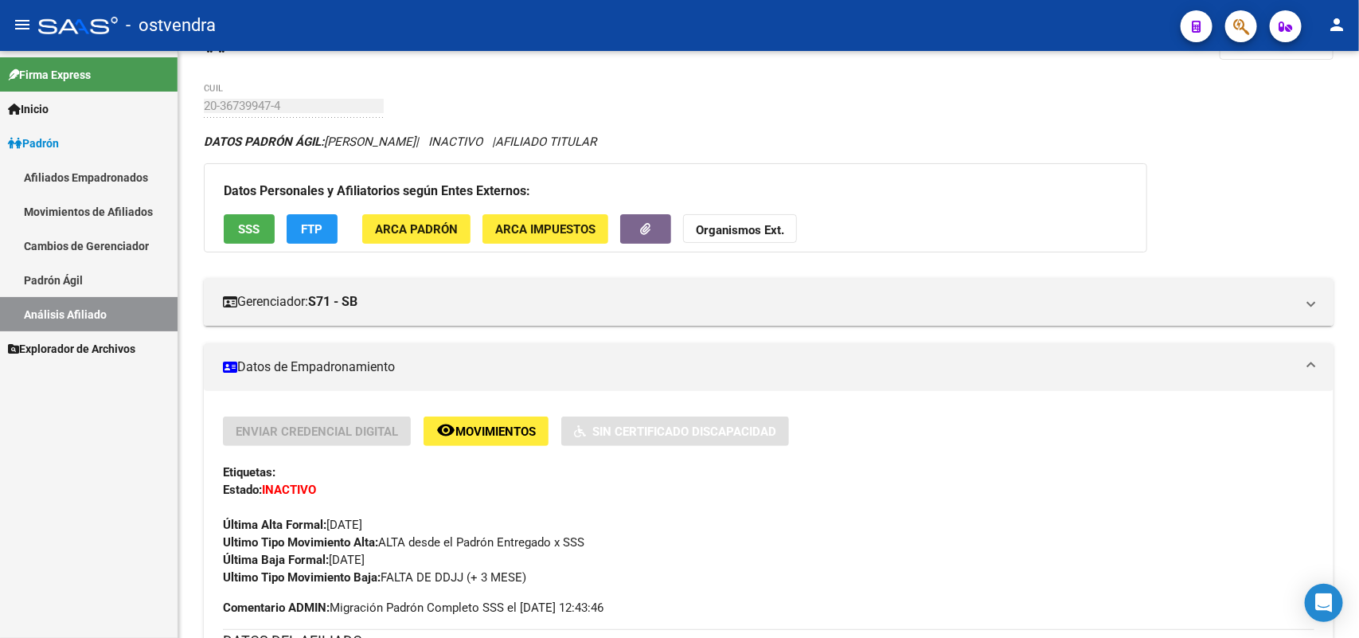
scroll to position [0, 0]
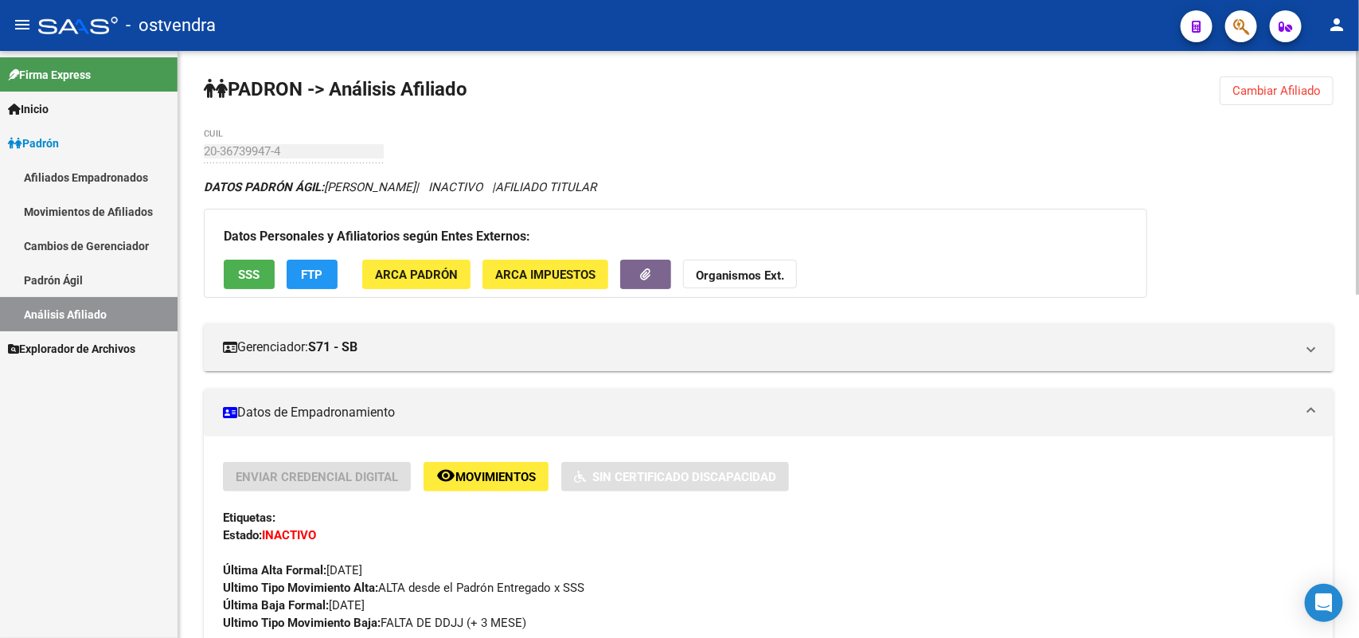
drag, startPoint x: 1259, startPoint y: 92, endPoint x: 1231, endPoint y: 94, distance: 28.0
click at [1246, 92] on span "Cambiar Afiliado" at bounding box center [1276, 91] width 88 height 14
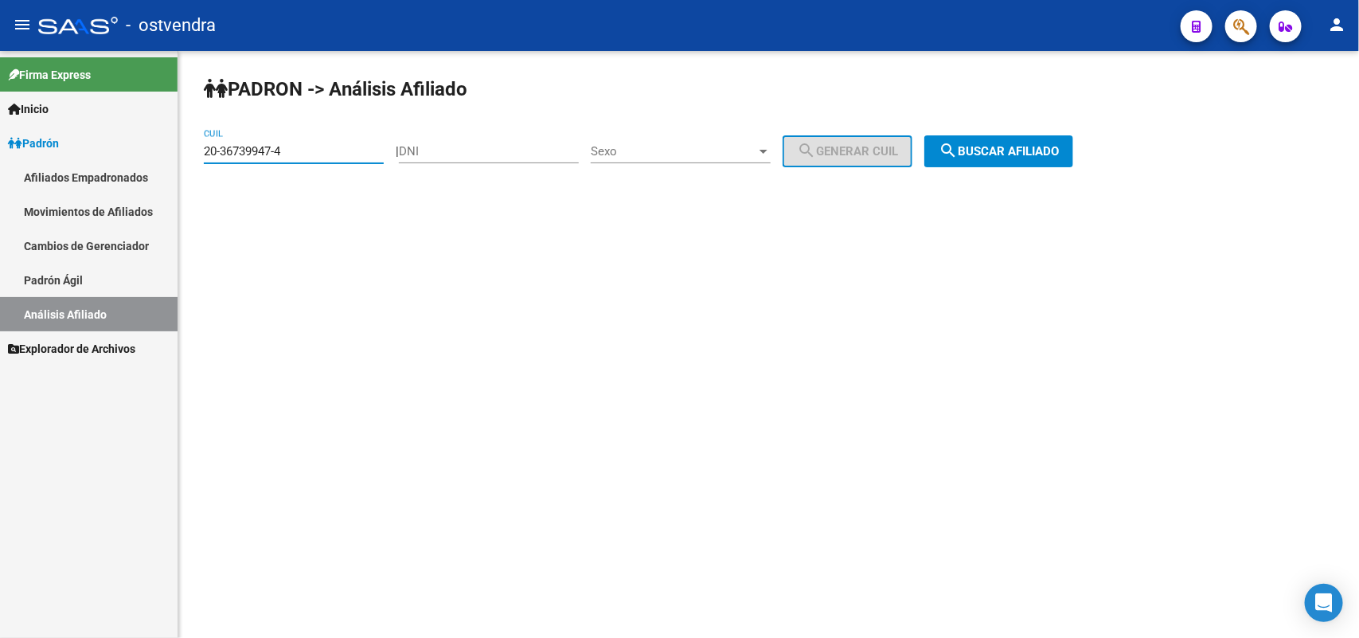
click at [329, 146] on input "20-36739947-4" at bounding box center [294, 151] width 180 height 14
click at [0, 148] on mat-sidenav-container "Firma Express Inicio Instructivos Contacto OS Padrón Afiliados Empadronados Mov…" at bounding box center [679, 344] width 1359 height 587
paste input "3778672"
type input "20-33778672-4"
click at [1012, 156] on span "search Buscar afiliado" at bounding box center [998, 151] width 120 height 14
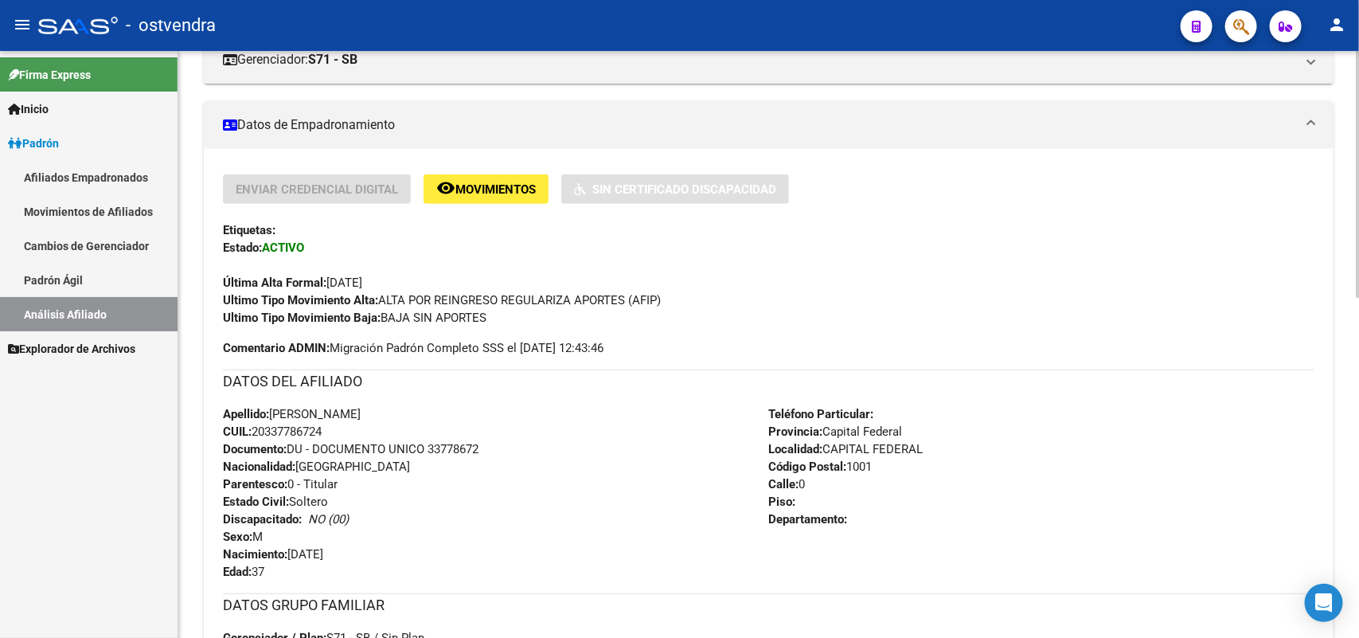
scroll to position [298, 0]
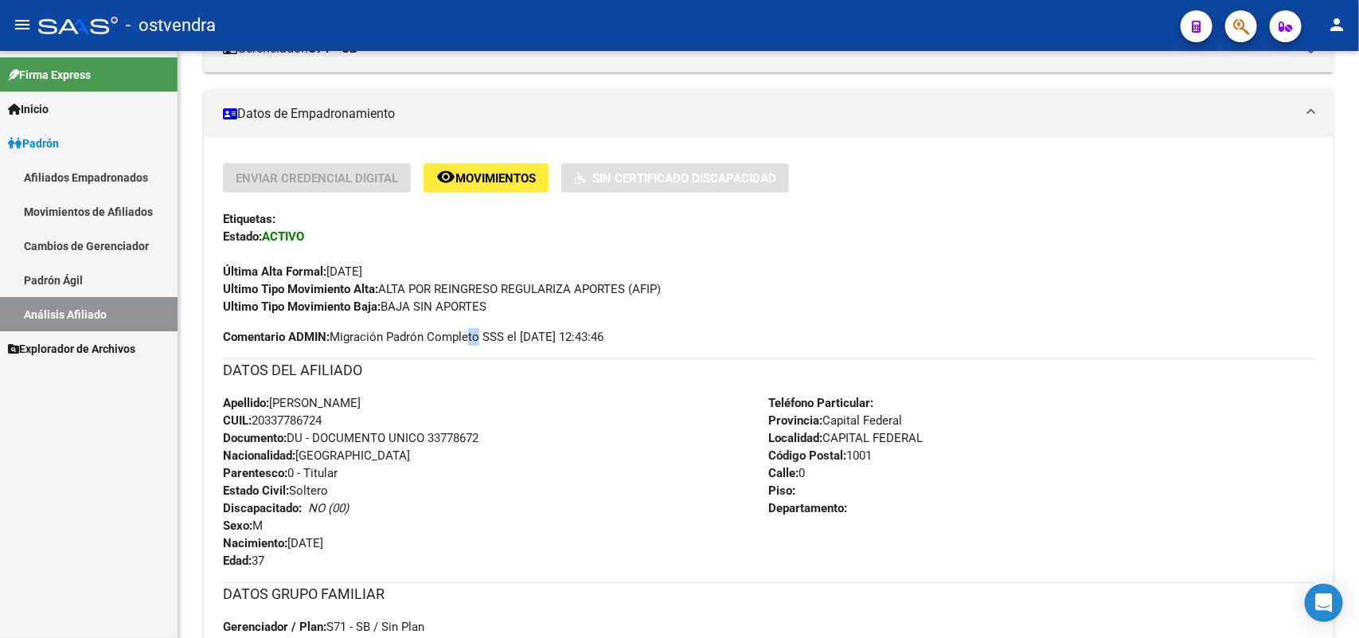
drag, startPoint x: 474, startPoint y: 336, endPoint x: 479, endPoint y: 324, distance: 13.2
click at [476, 329] on span "Comentario ADMIN: Migración Padrón Completo SSS el [DATE] 12:43:46" at bounding box center [413, 337] width 380 height 18
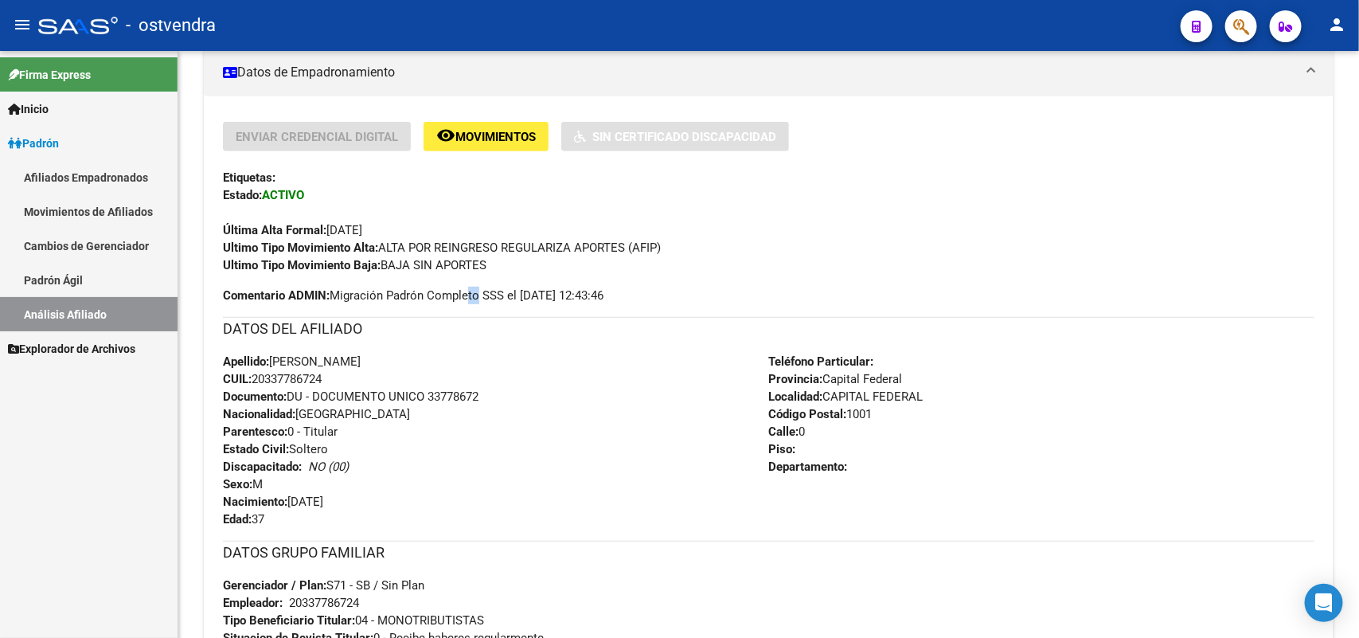
scroll to position [199, 0]
